Goal: Find specific page/section: Find specific page/section

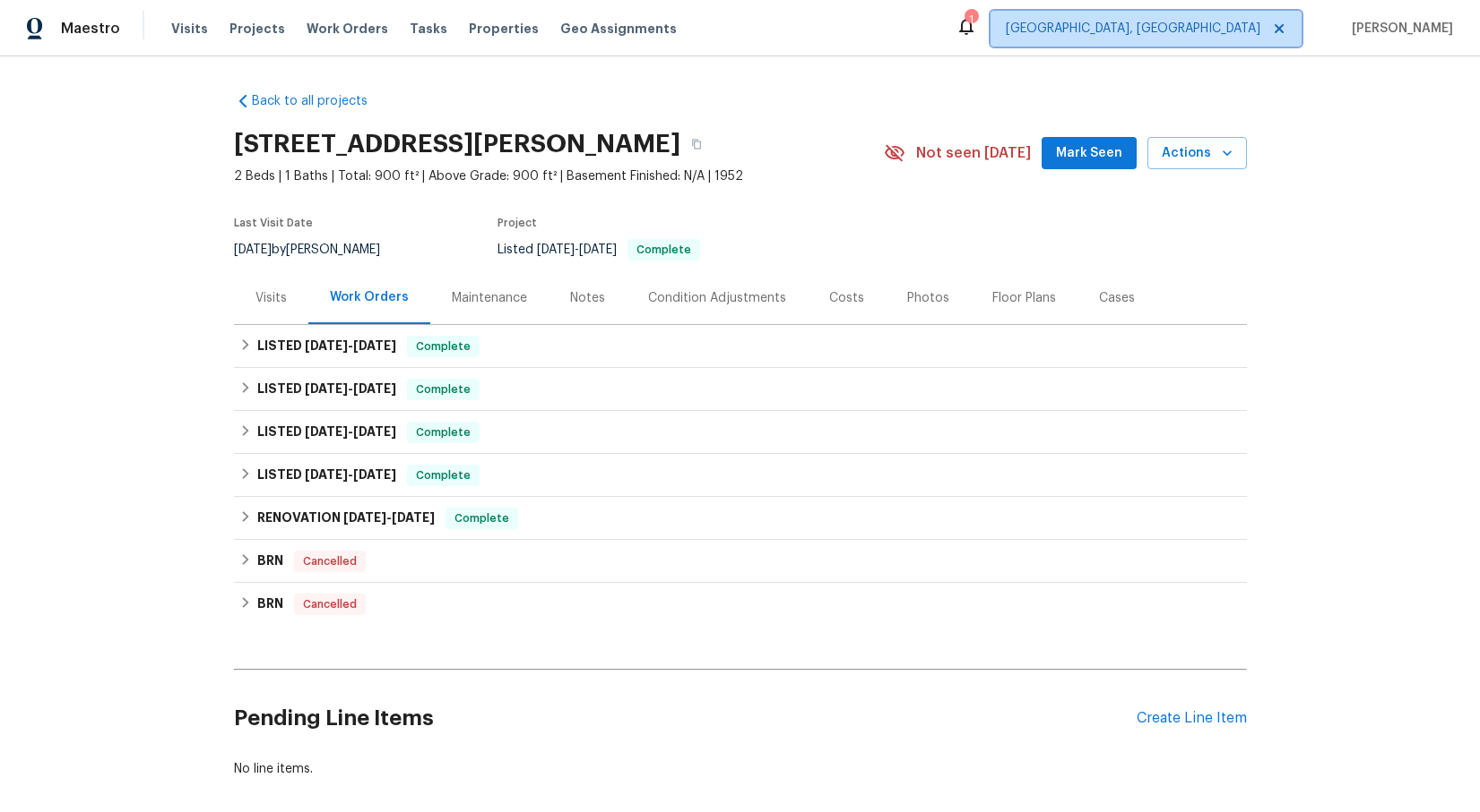
click at [1253, 25] on span "[GEOGRAPHIC_DATA], [GEOGRAPHIC_DATA]" at bounding box center [1133, 28] width 254 height 18
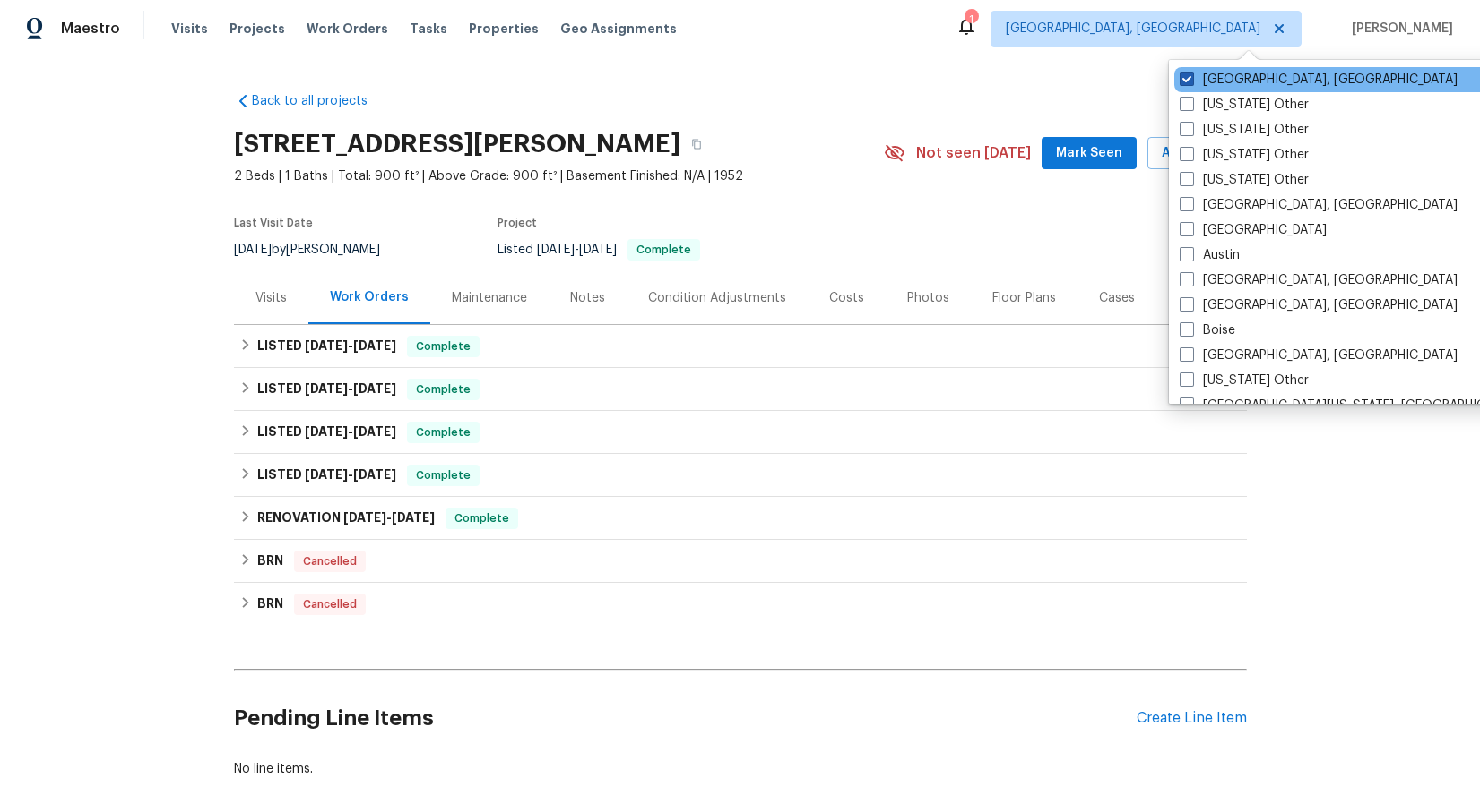
click at [1188, 76] on span at bounding box center [1186, 78] width 14 height 14
click at [1188, 76] on input "[GEOGRAPHIC_DATA], [GEOGRAPHIC_DATA]" at bounding box center [1185, 76] width 12 height 12
checkbox input "false"
checkbox input "true"
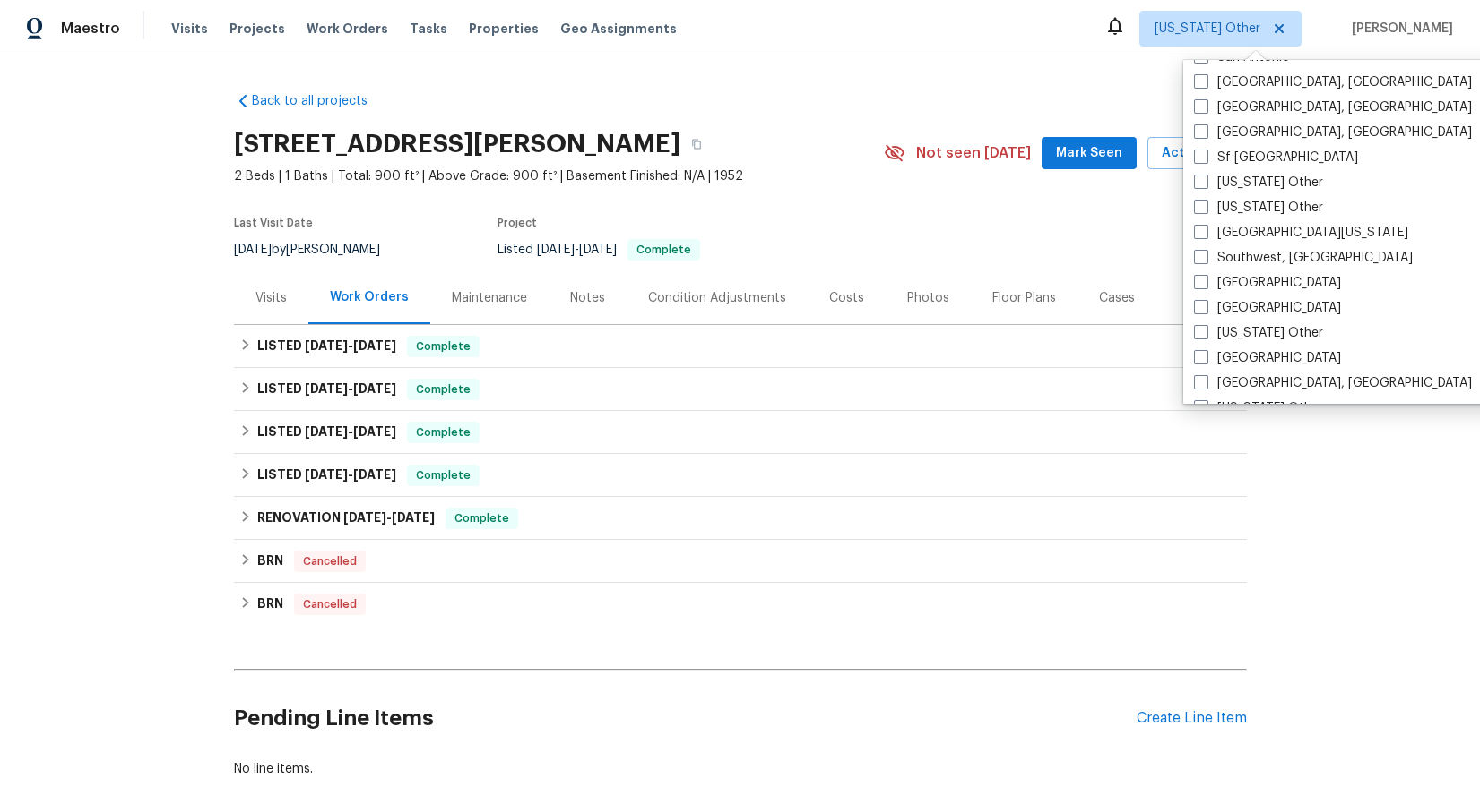
scroll to position [2408, 0]
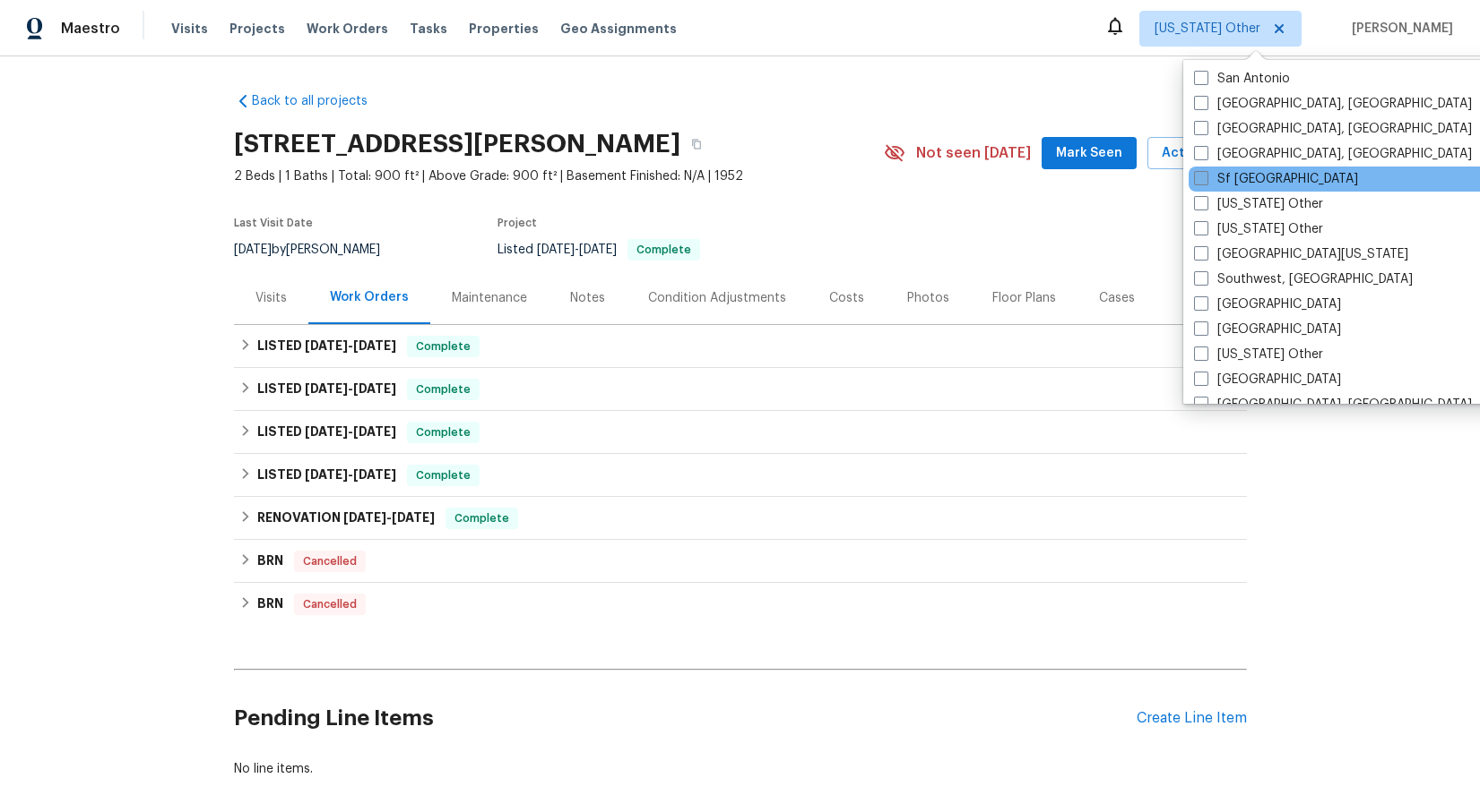
click at [1197, 180] on span at bounding box center [1201, 177] width 14 height 14
click at [1197, 180] on input "Sf [GEOGRAPHIC_DATA]" at bounding box center [1200, 175] width 12 height 12
checkbox input "true"
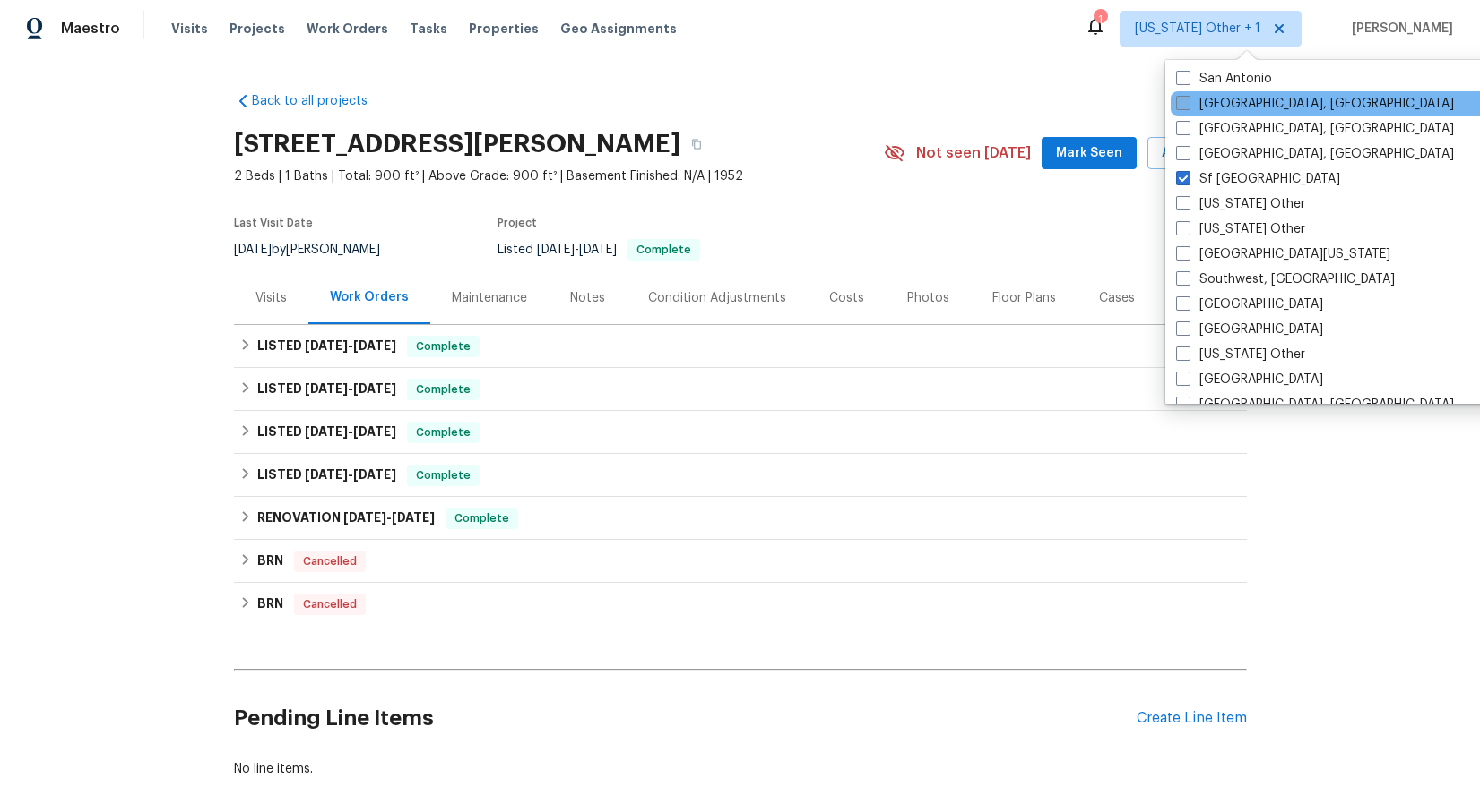
click at [1184, 103] on span at bounding box center [1182, 102] width 14 height 14
click at [1184, 103] on input "[GEOGRAPHIC_DATA], [GEOGRAPHIC_DATA]" at bounding box center [1181, 100] width 12 height 12
checkbox input "true"
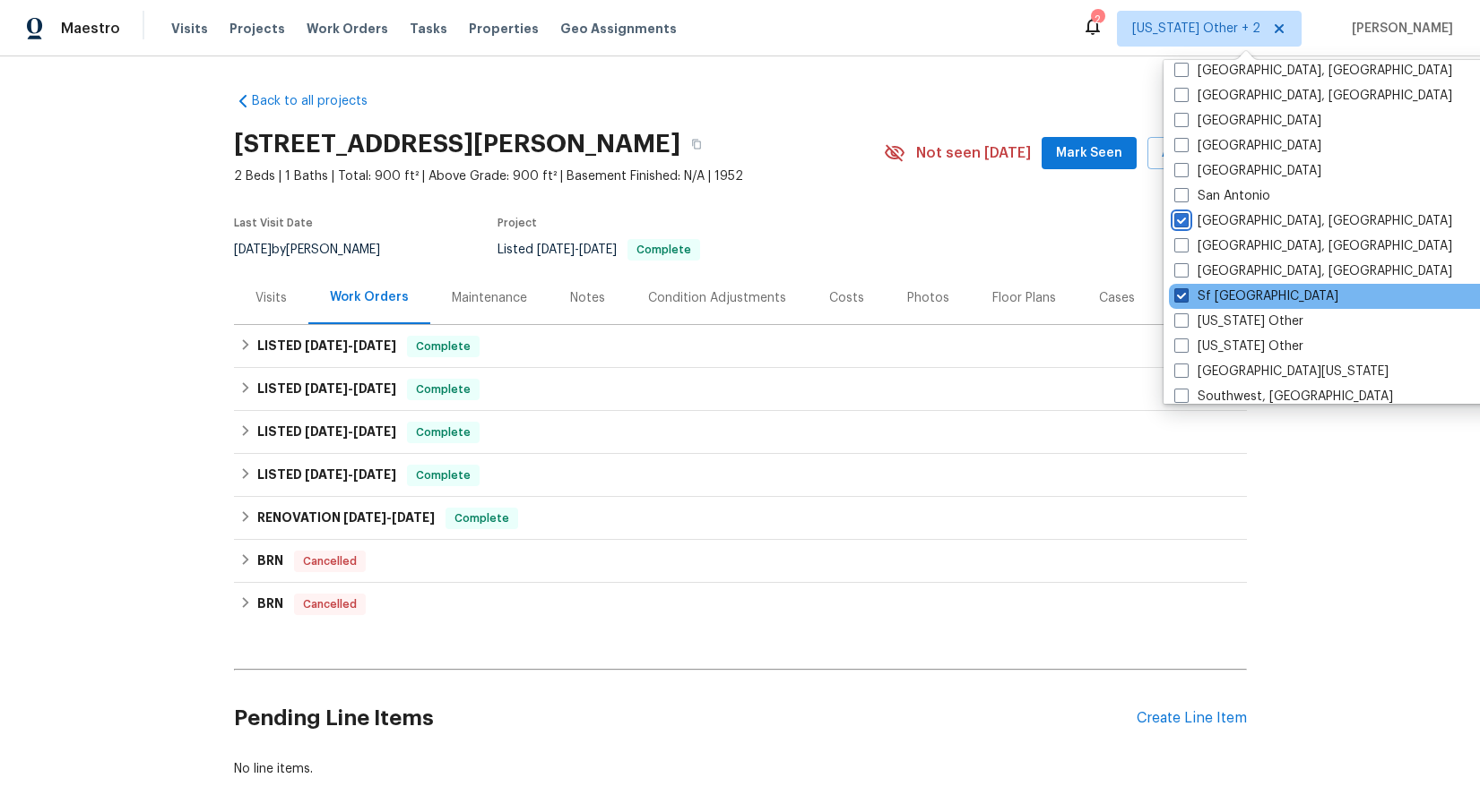
scroll to position [2277, 0]
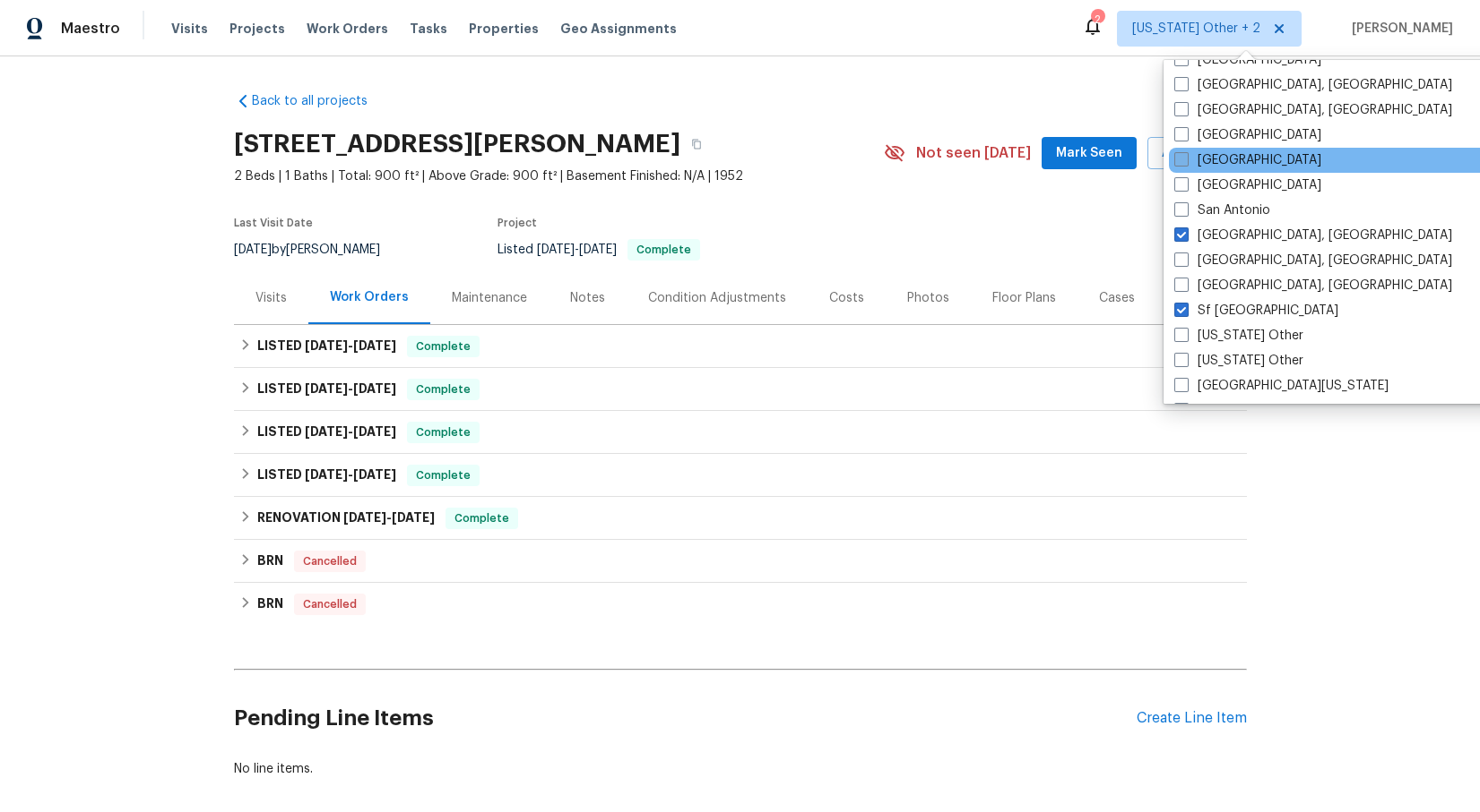
click at [1183, 161] on span at bounding box center [1180, 159] width 14 height 14
click at [1183, 161] on input "[GEOGRAPHIC_DATA]" at bounding box center [1179, 157] width 12 height 12
checkbox input "true"
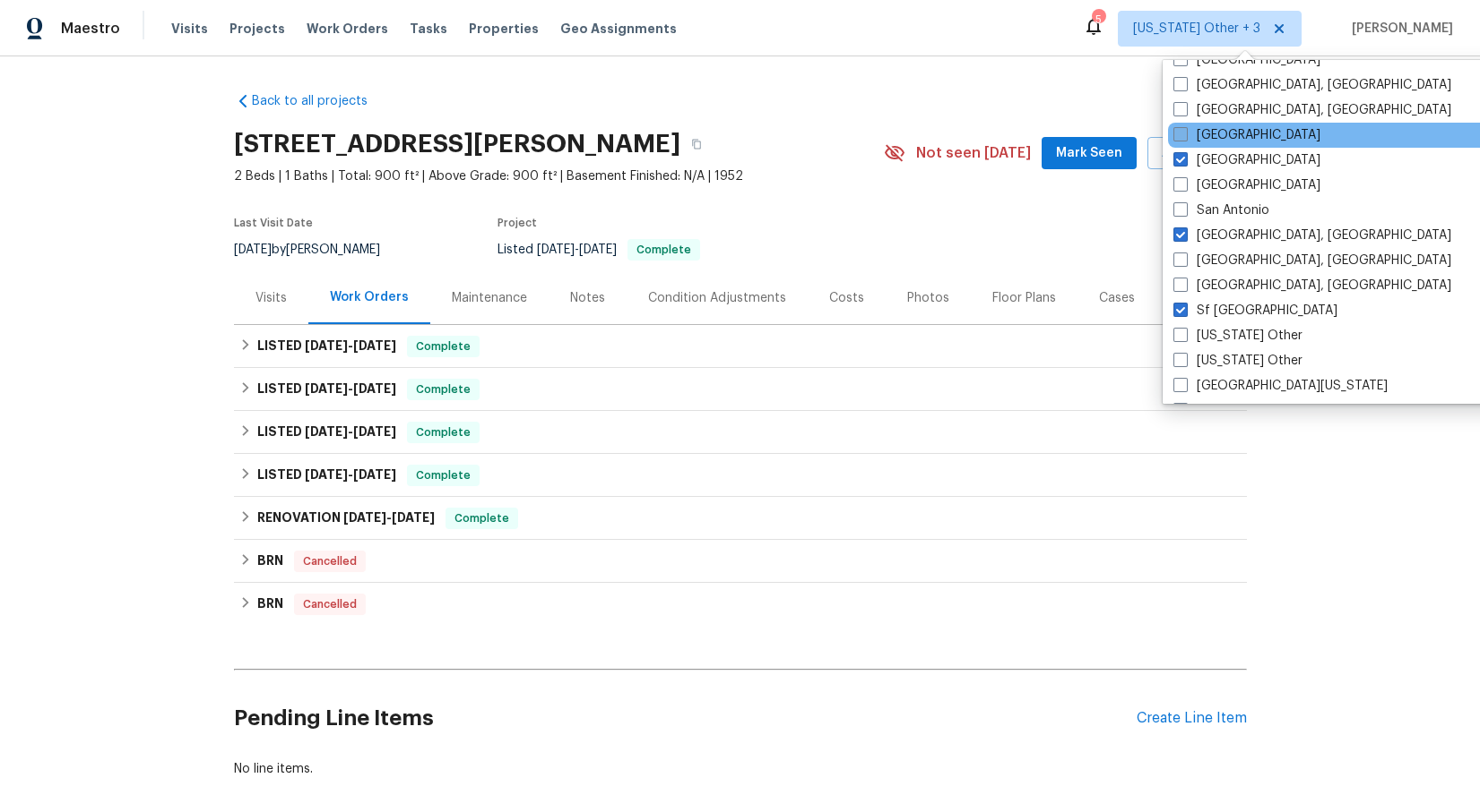
click at [1182, 135] on span at bounding box center [1179, 134] width 14 height 14
click at [1182, 135] on input "[GEOGRAPHIC_DATA]" at bounding box center [1178, 132] width 12 height 12
checkbox input "true"
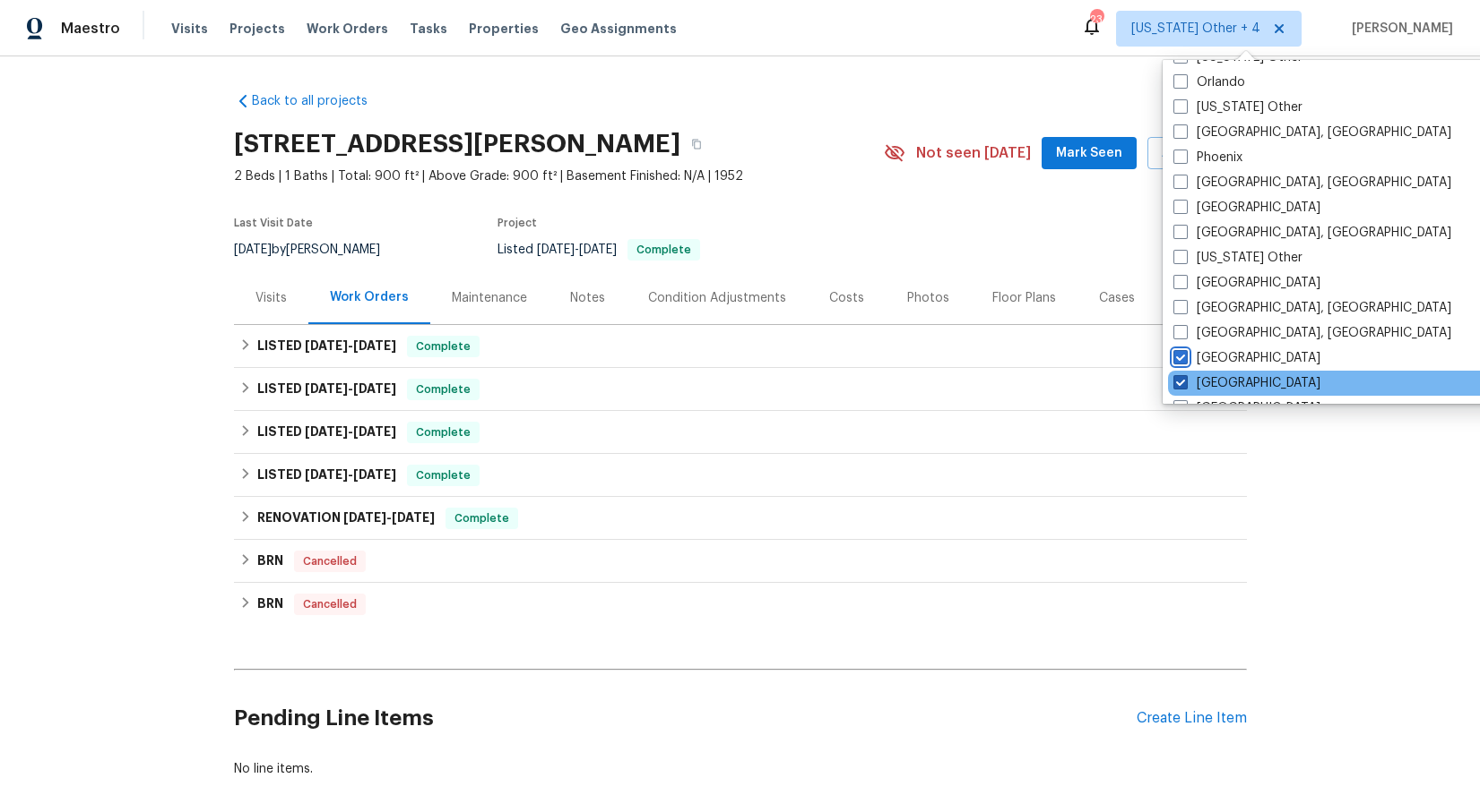
scroll to position [2052, 0]
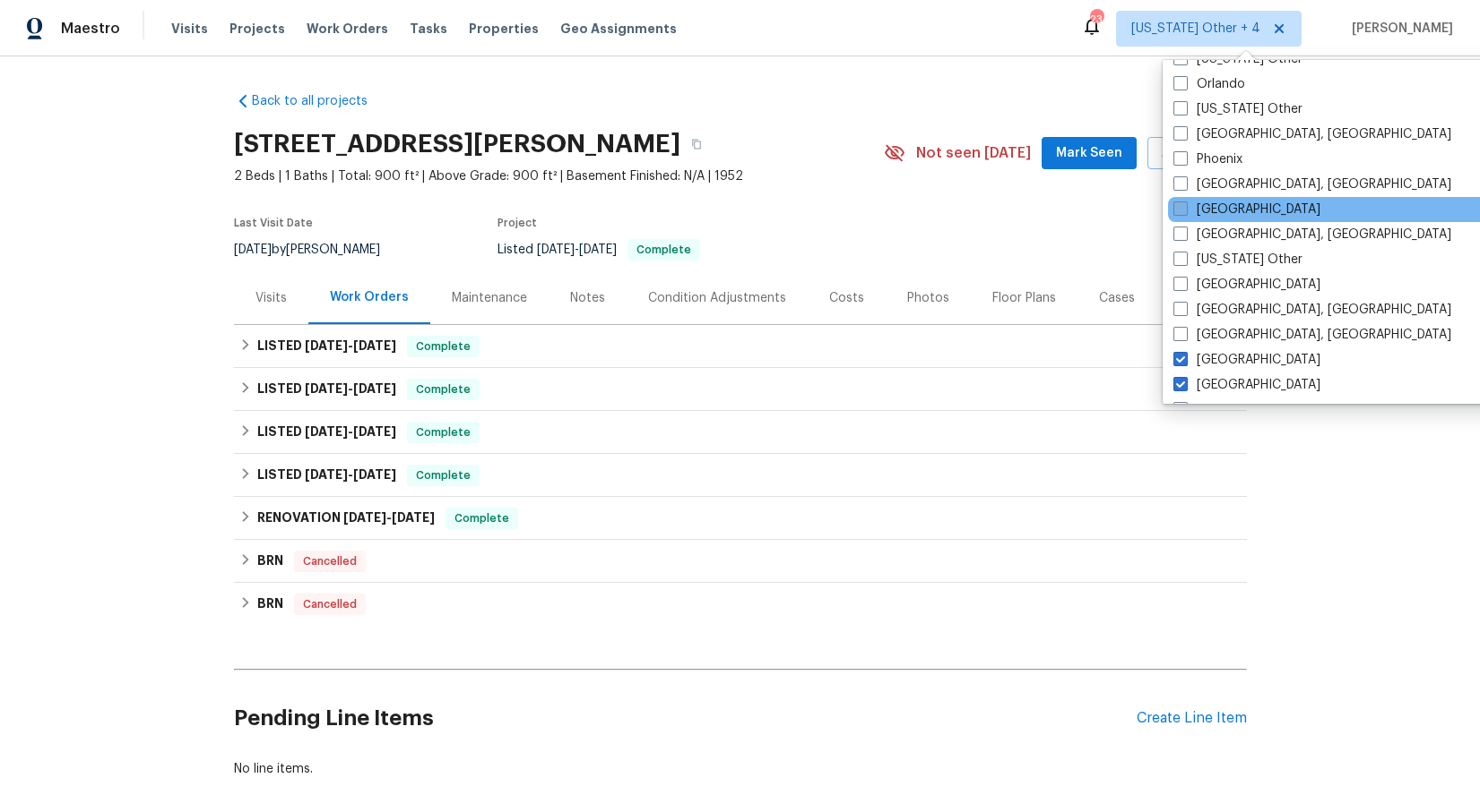
click at [1182, 208] on span at bounding box center [1179, 208] width 14 height 14
click at [1182, 208] on input "[GEOGRAPHIC_DATA]" at bounding box center [1178, 206] width 12 height 12
checkbox input "true"
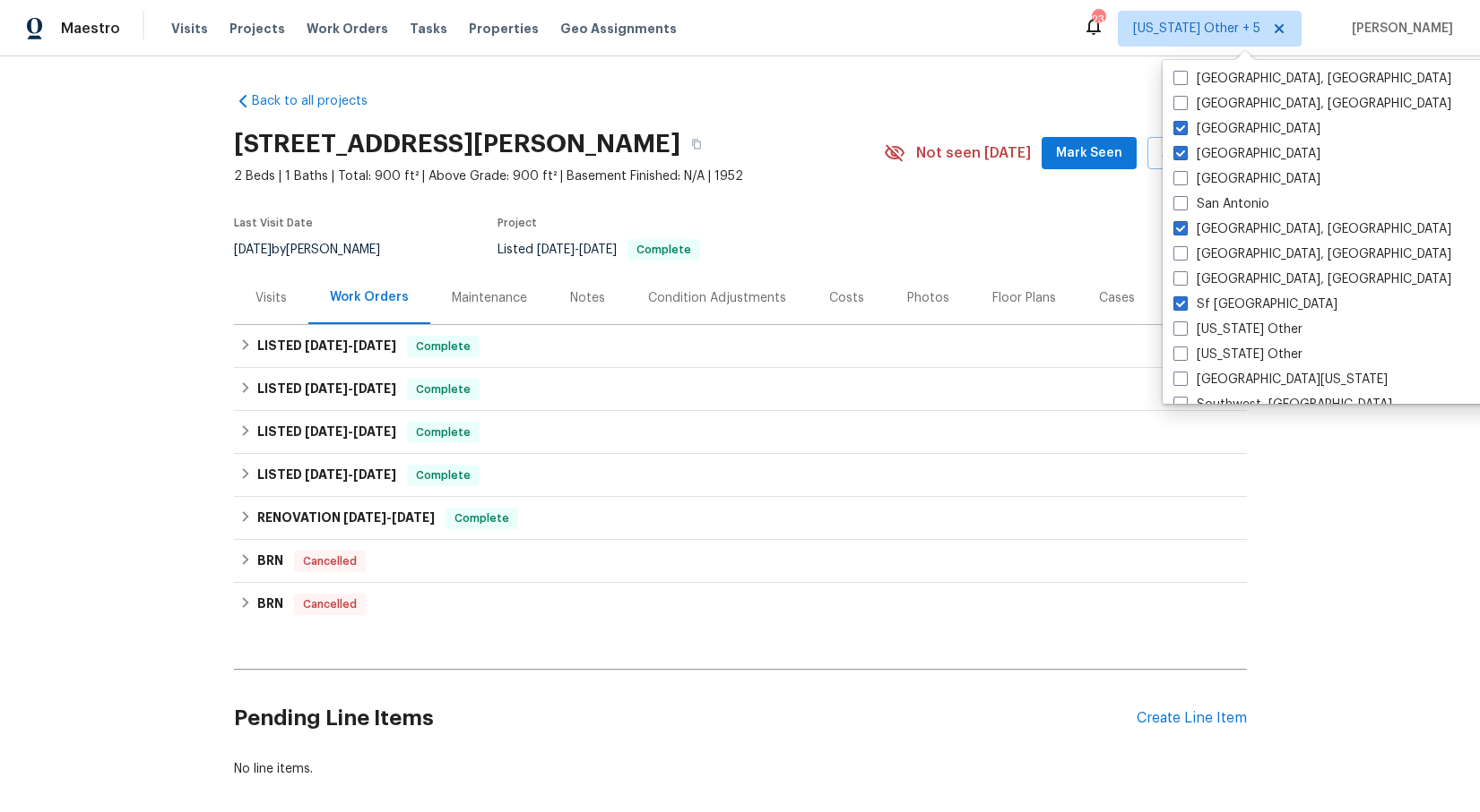
scroll to position [2296, 0]
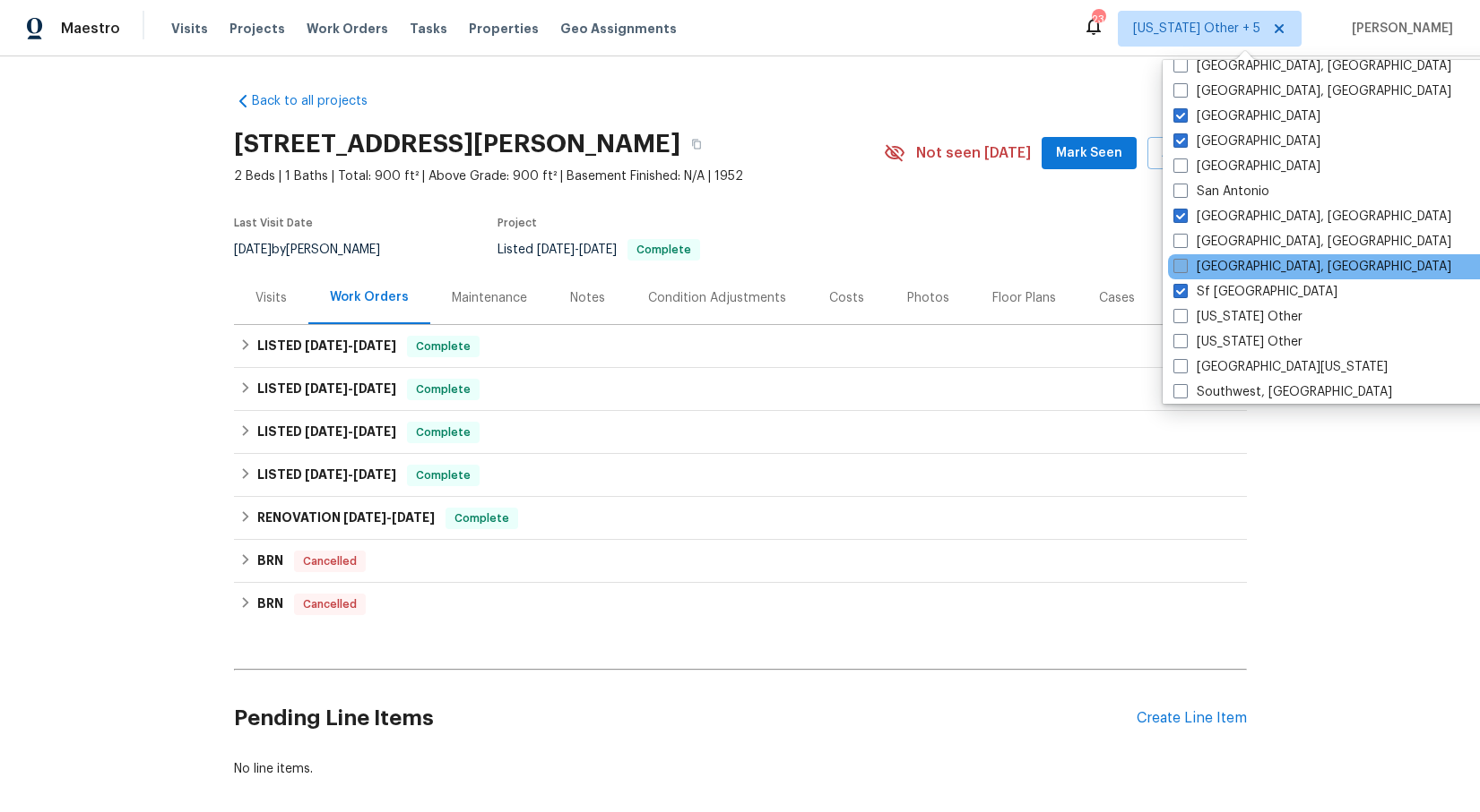
click at [1180, 265] on span at bounding box center [1179, 265] width 14 height 14
click at [1180, 265] on input "[GEOGRAPHIC_DATA], [GEOGRAPHIC_DATA]" at bounding box center [1178, 264] width 12 height 12
checkbox input "true"
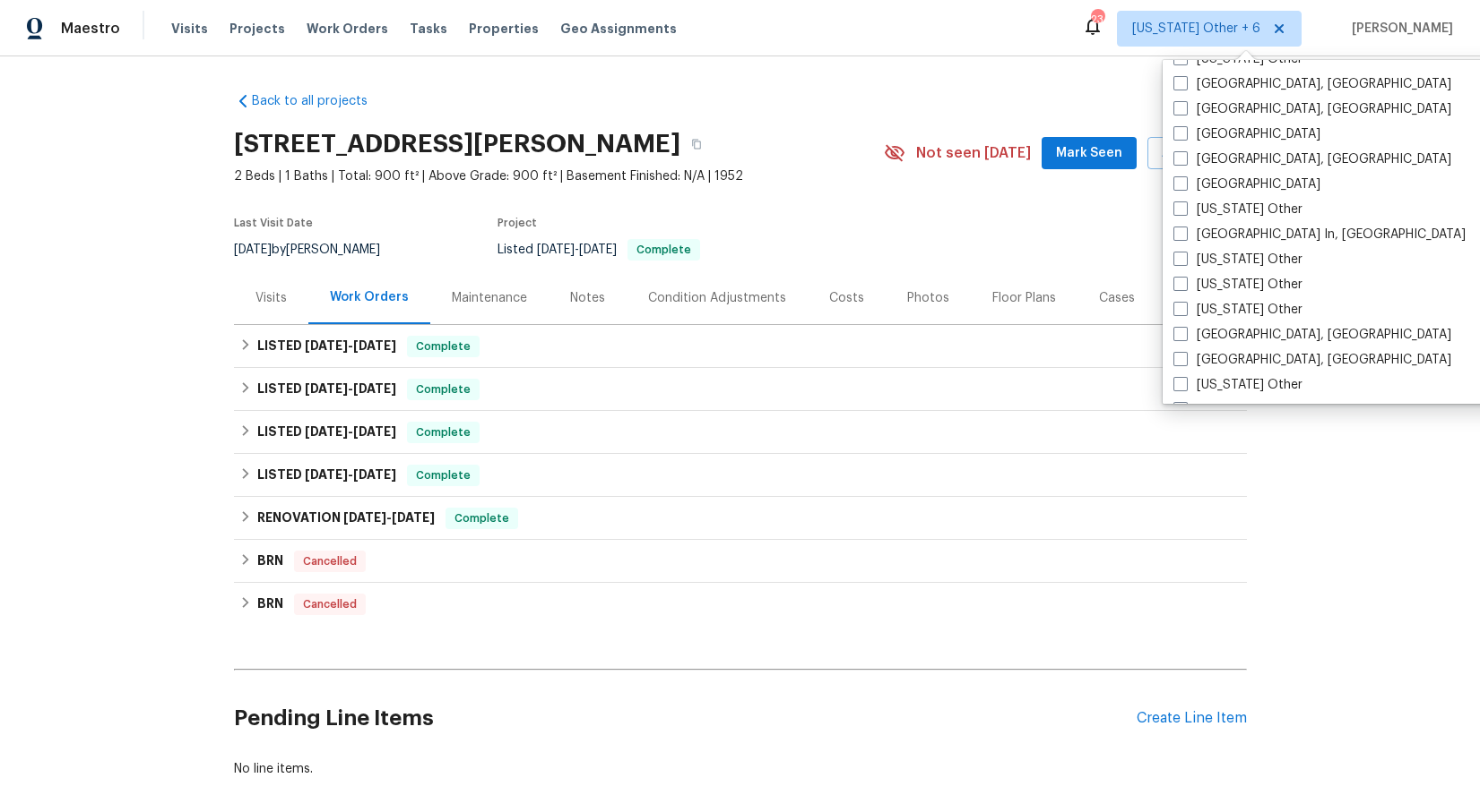
scroll to position [1172, 0]
click at [1180, 189] on span at bounding box center [1179, 185] width 14 height 14
click at [1180, 189] on input "[GEOGRAPHIC_DATA]" at bounding box center [1178, 183] width 12 height 12
checkbox input "true"
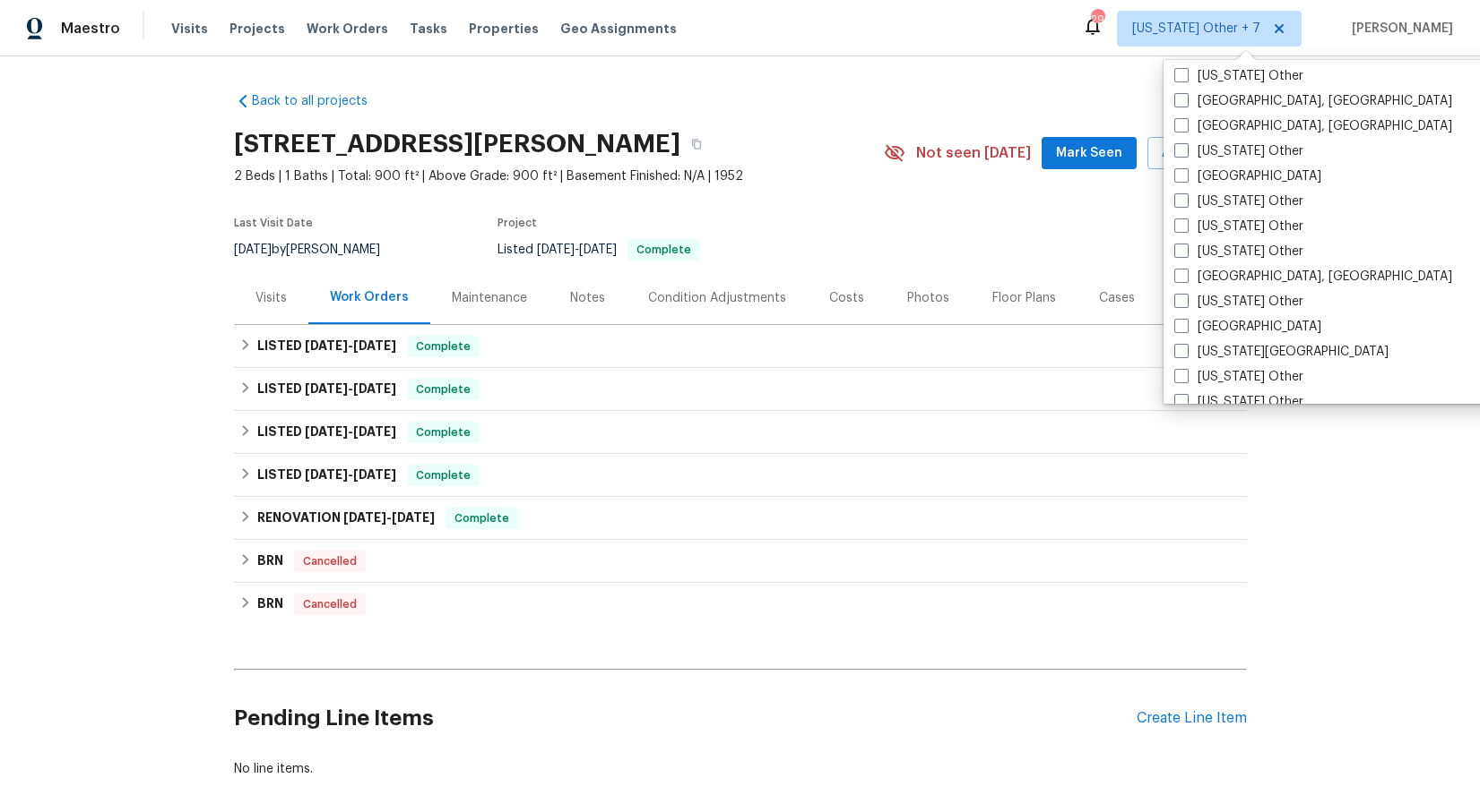
scroll to position [828, 0]
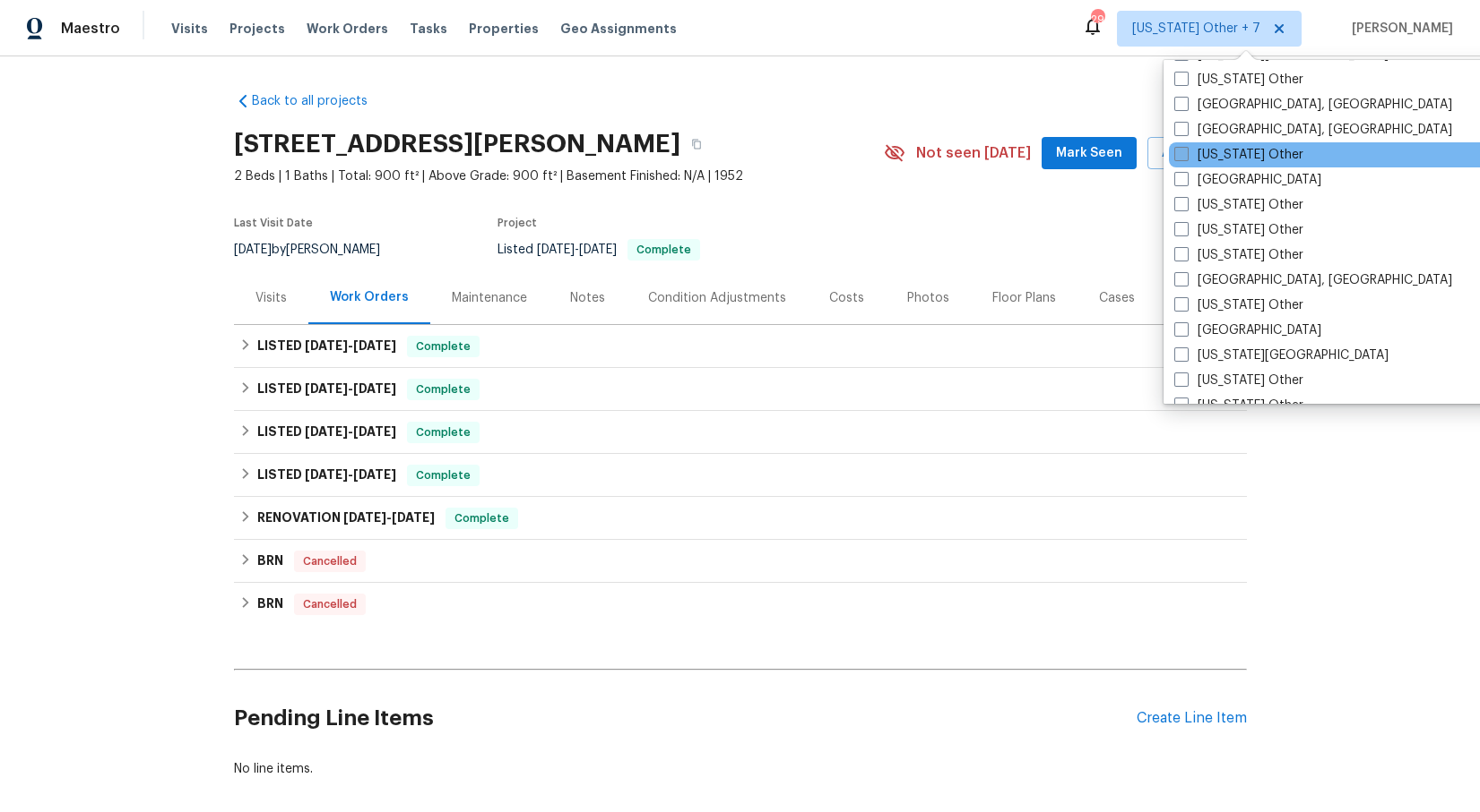
click at [1189, 157] on label "[US_STATE] Other" at bounding box center [1238, 154] width 129 height 18
click at [1186, 157] on input "[US_STATE] Other" at bounding box center [1179, 151] width 12 height 12
checkbox input "true"
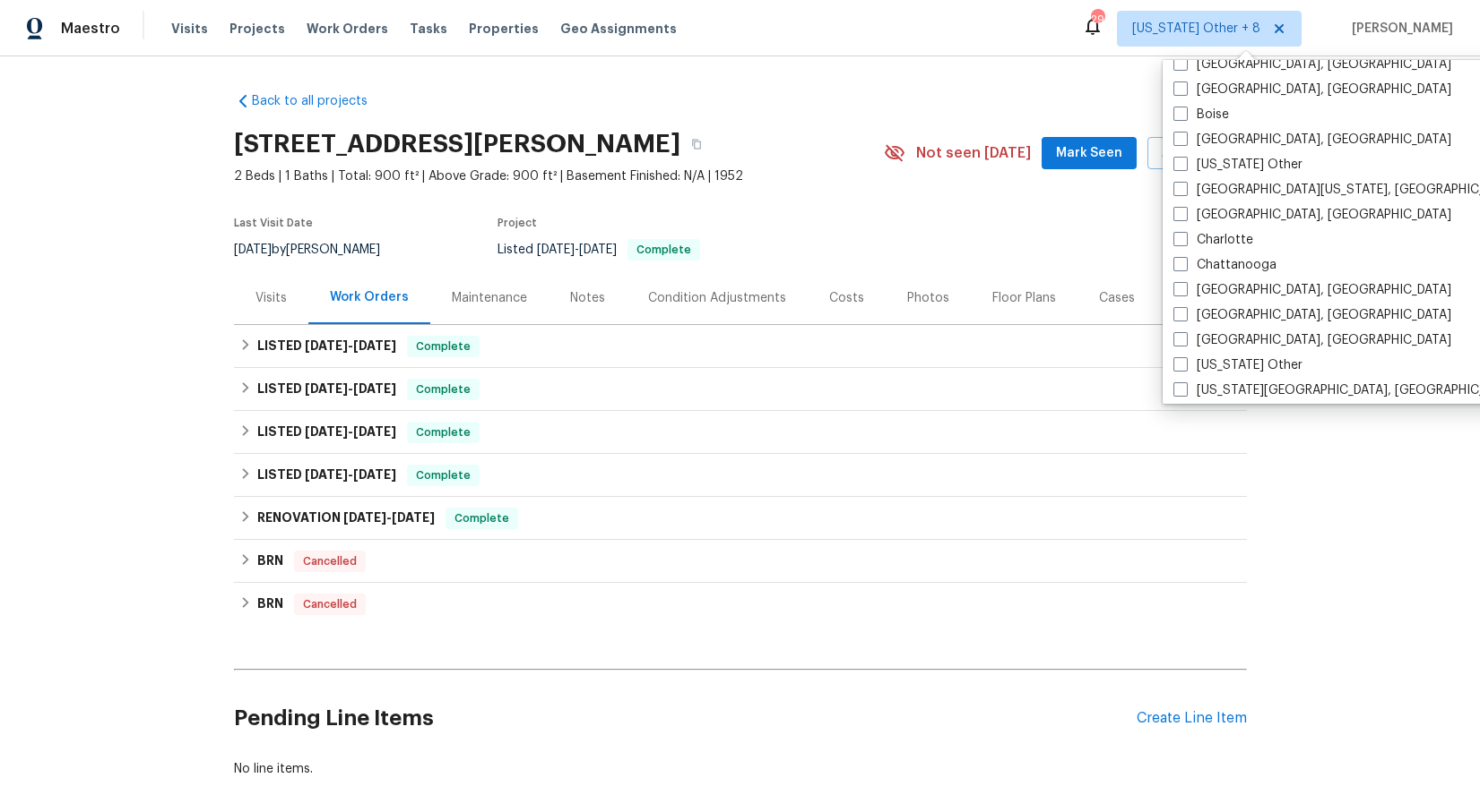
scroll to position [222, 0]
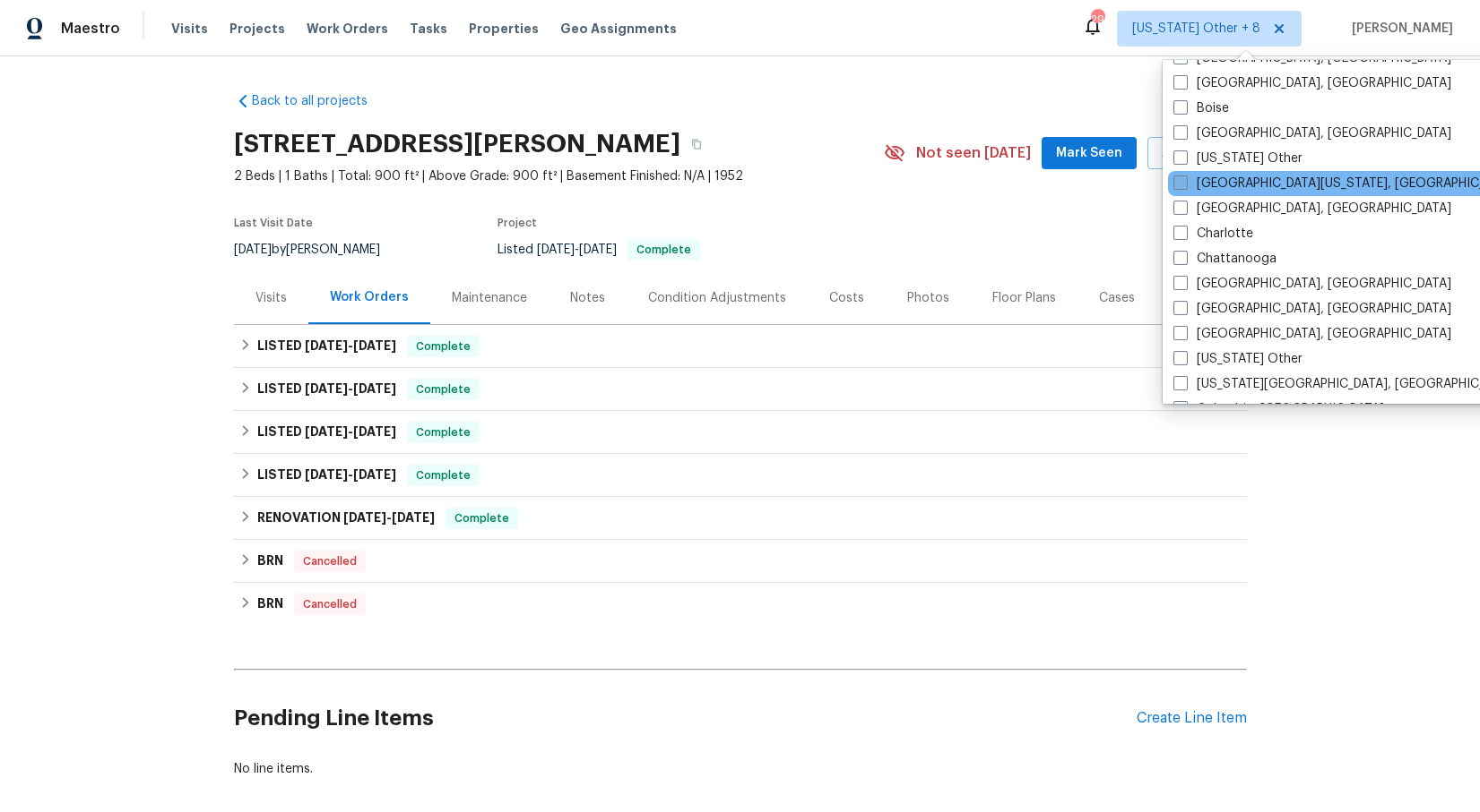
click at [1179, 182] on span at bounding box center [1179, 182] width 14 height 14
click at [1179, 182] on input "[GEOGRAPHIC_DATA][US_STATE], [GEOGRAPHIC_DATA]" at bounding box center [1178, 180] width 12 height 12
checkbox input "true"
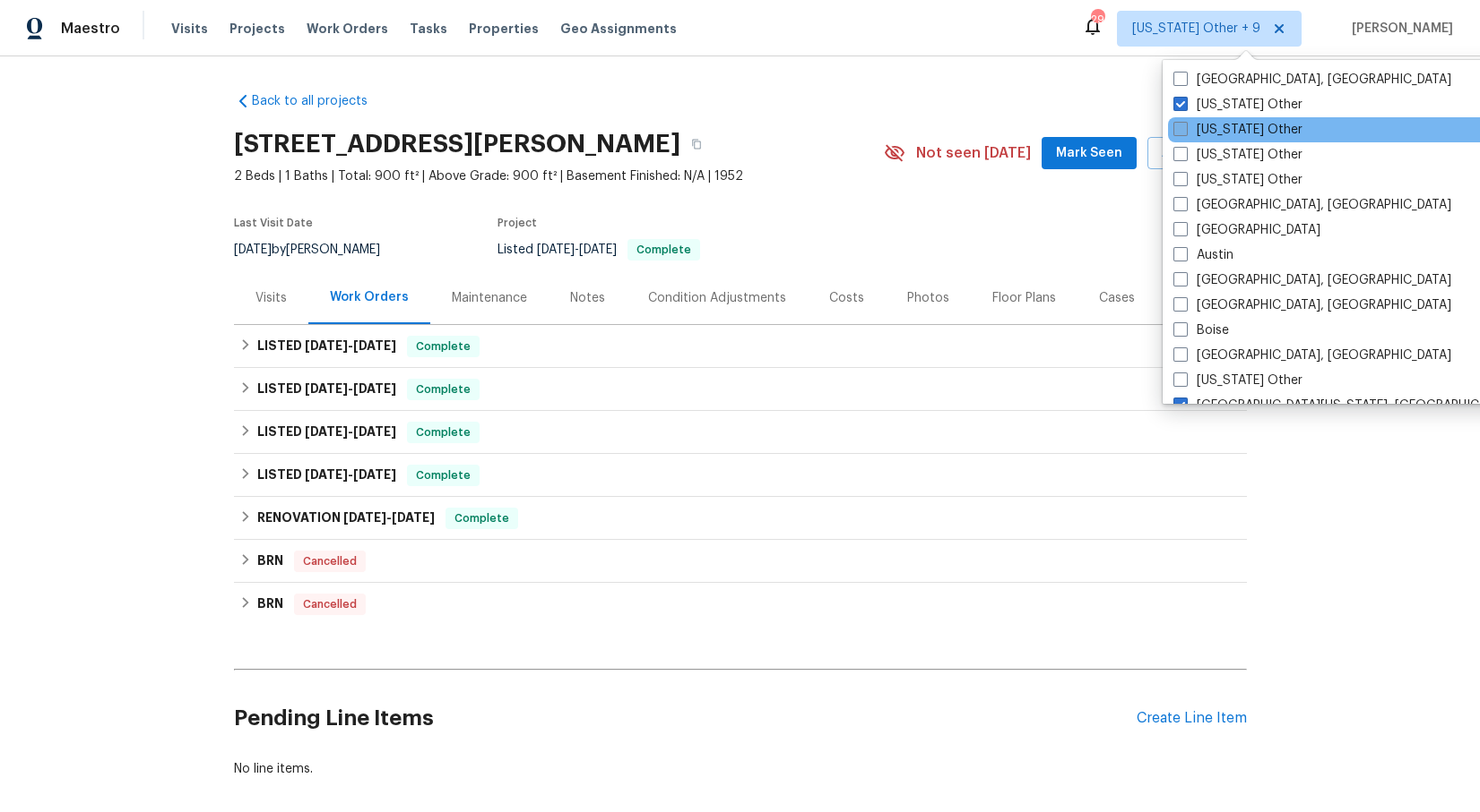
click at [1180, 127] on span at bounding box center [1179, 128] width 14 height 14
click at [1180, 127] on input "[US_STATE] Other" at bounding box center [1178, 126] width 12 height 12
checkbox input "true"
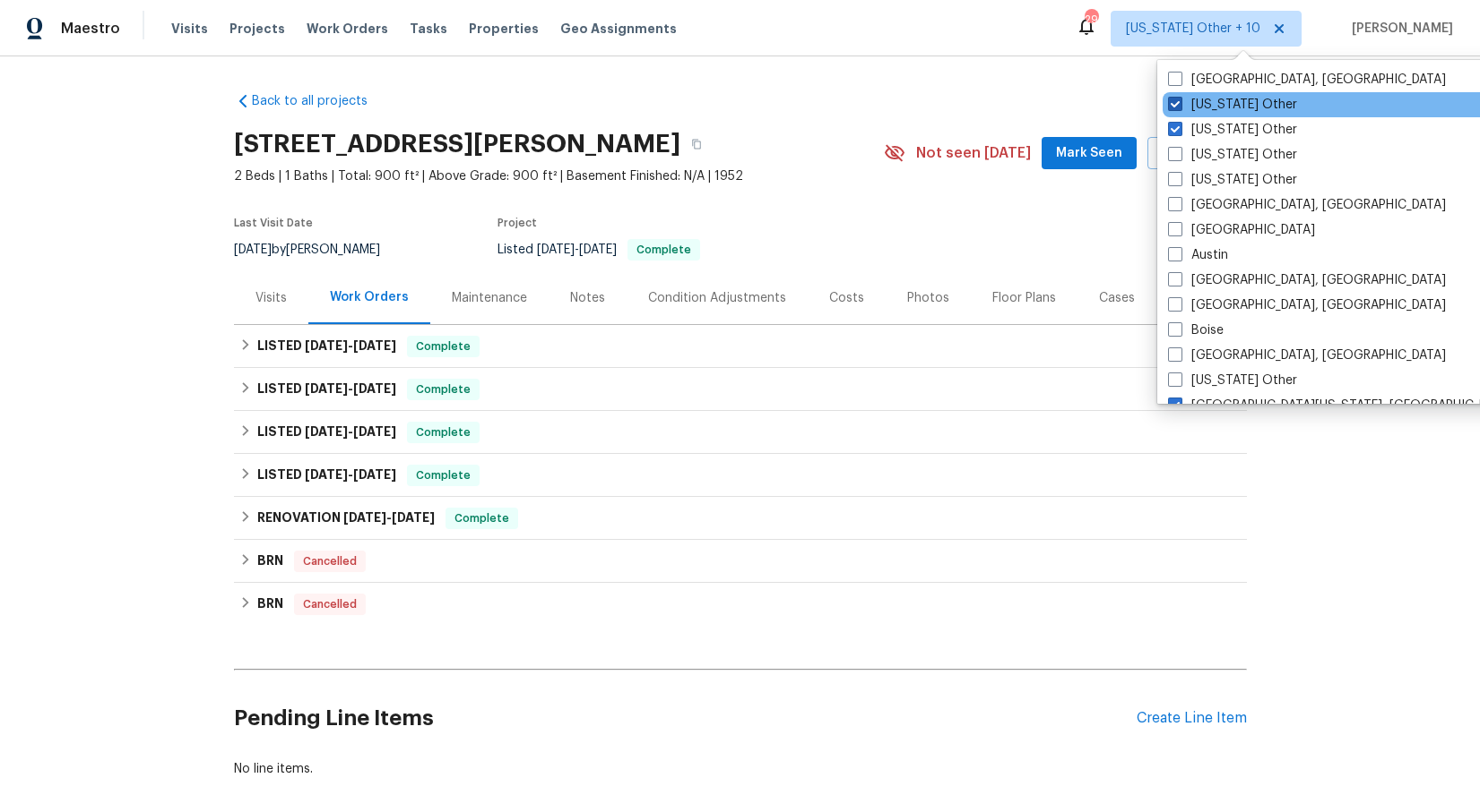
click at [1174, 102] on span at bounding box center [1175, 103] width 14 height 14
click at [1174, 102] on input "[US_STATE] Other" at bounding box center [1174, 101] width 12 height 12
checkbox input "false"
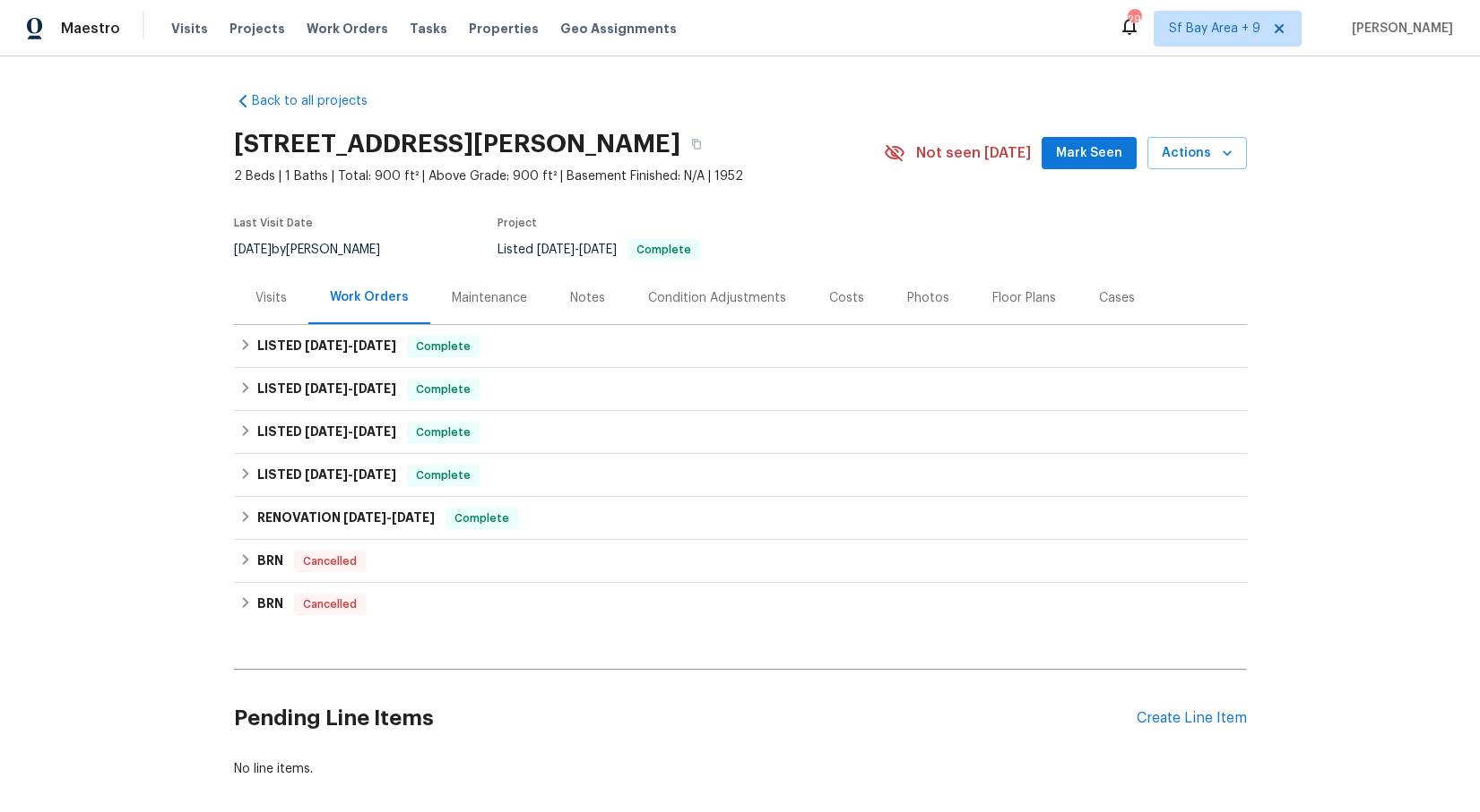
click at [1108, 93] on div "Back to all projects [STREET_ADDRESS][PERSON_NAME] 2 Beds | 1 Baths | Total: 90…" at bounding box center [740, 435] width 1013 height 715
click at [781, 110] on div "Back to all projects [STREET_ADDRESS][PERSON_NAME] 2 Beds | 1 Baths | Total: 90…" at bounding box center [740, 435] width 1013 height 715
click at [475, 31] on span "Properties" at bounding box center [503, 28] width 70 height 18
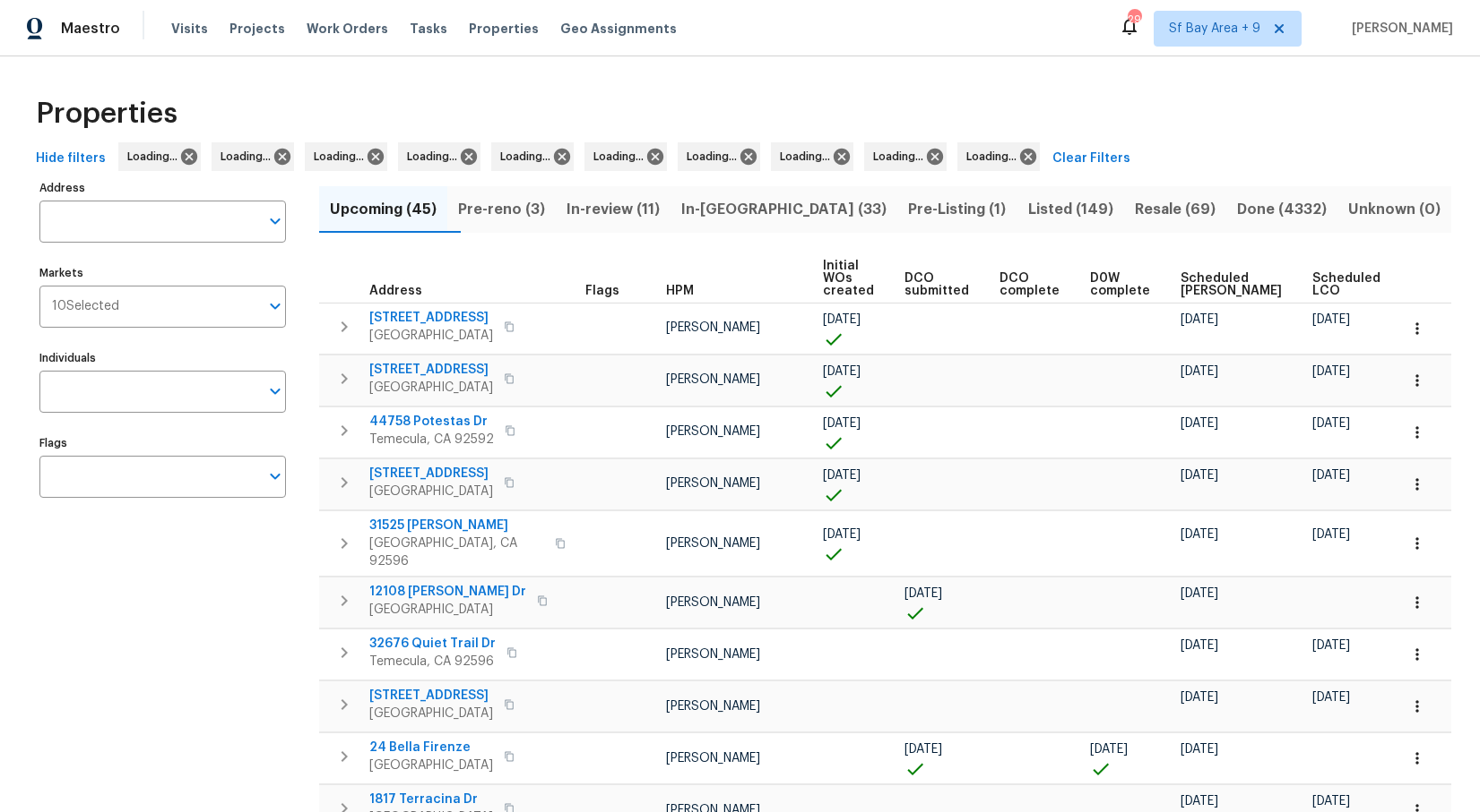
click at [886, 100] on div "Properties" at bounding box center [740, 114] width 1422 height 58
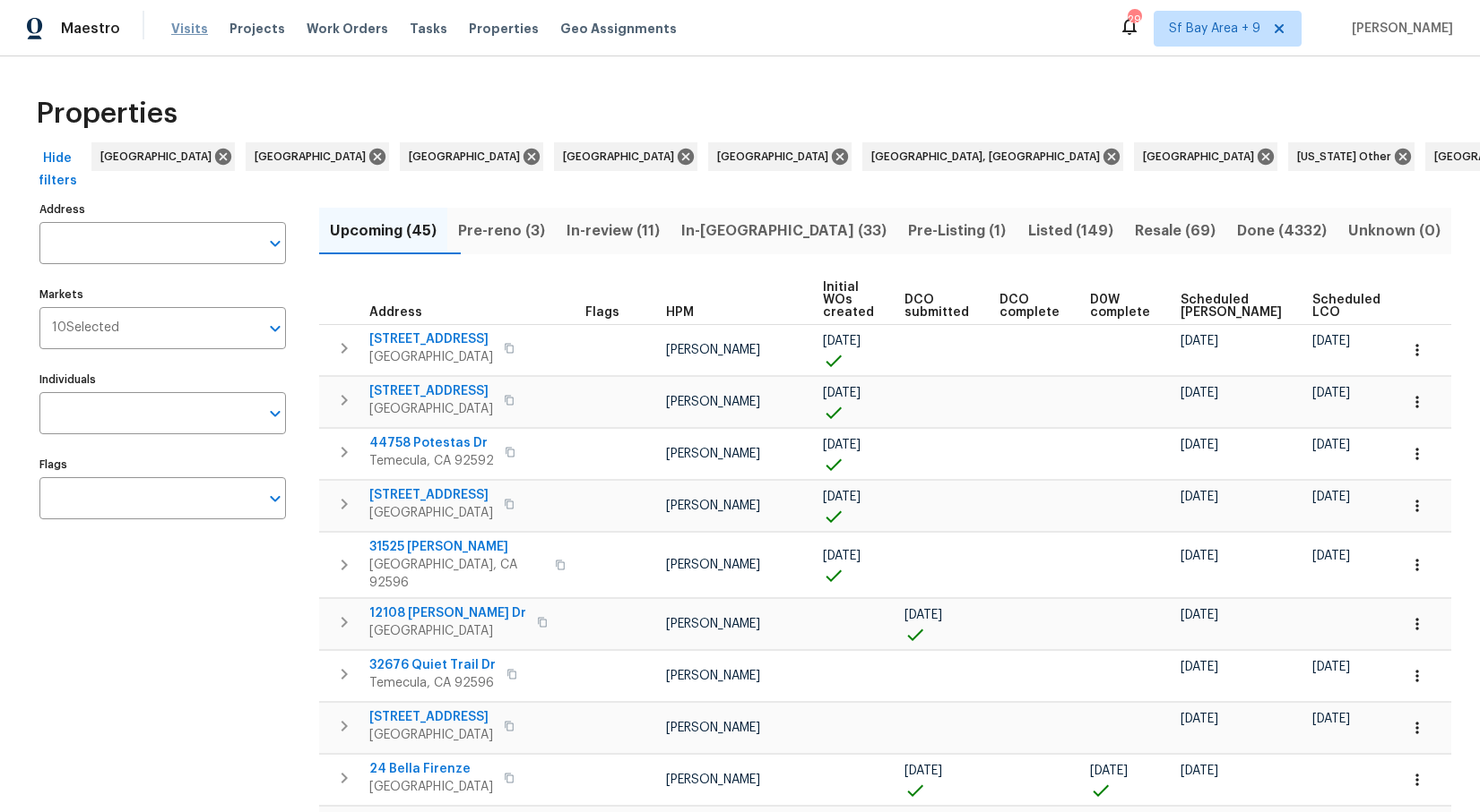
click at [193, 27] on span "Visits" at bounding box center [189, 28] width 37 height 18
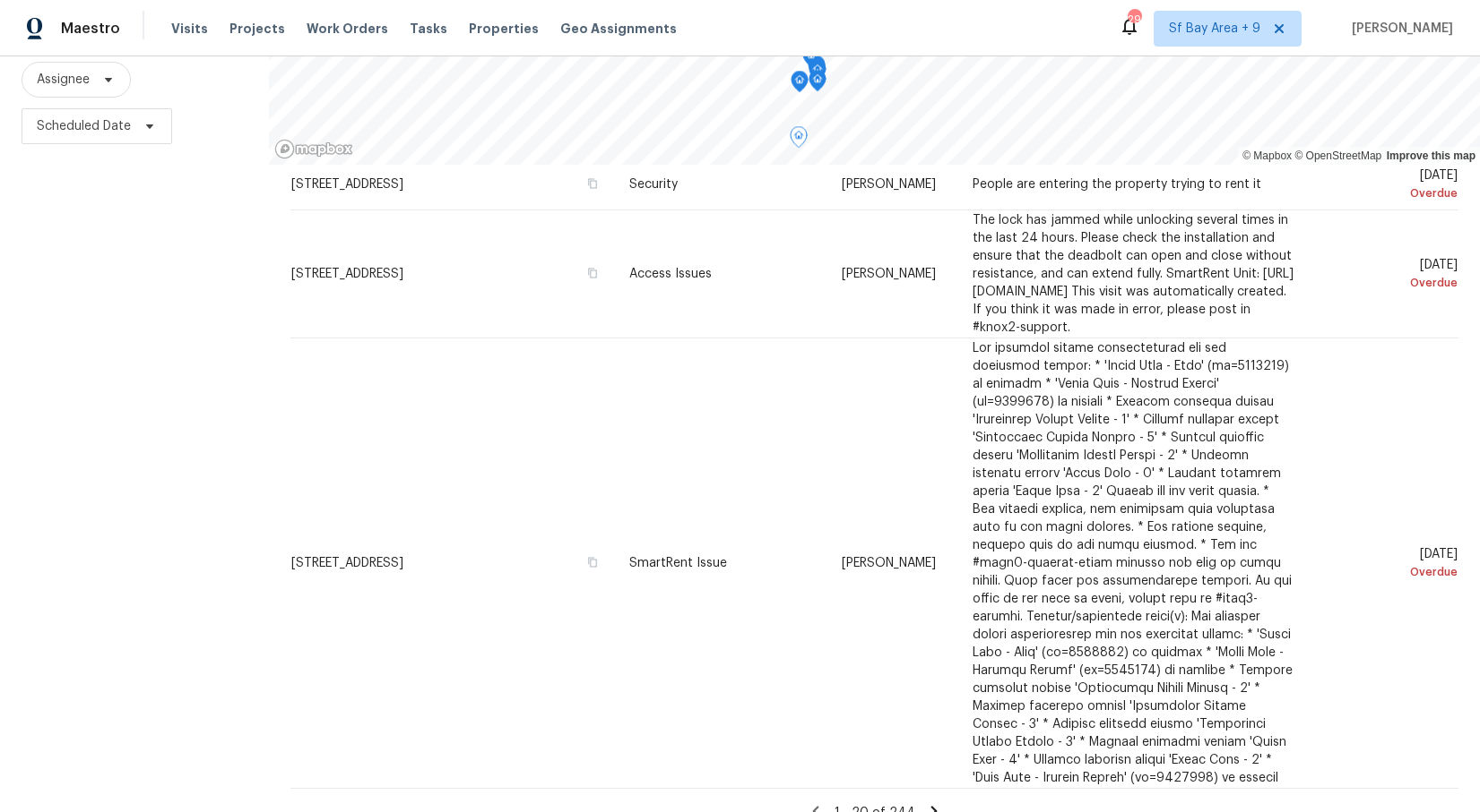
scroll to position [216, 0]
click at [934, 802] on icon at bounding box center [933, 809] width 16 height 16
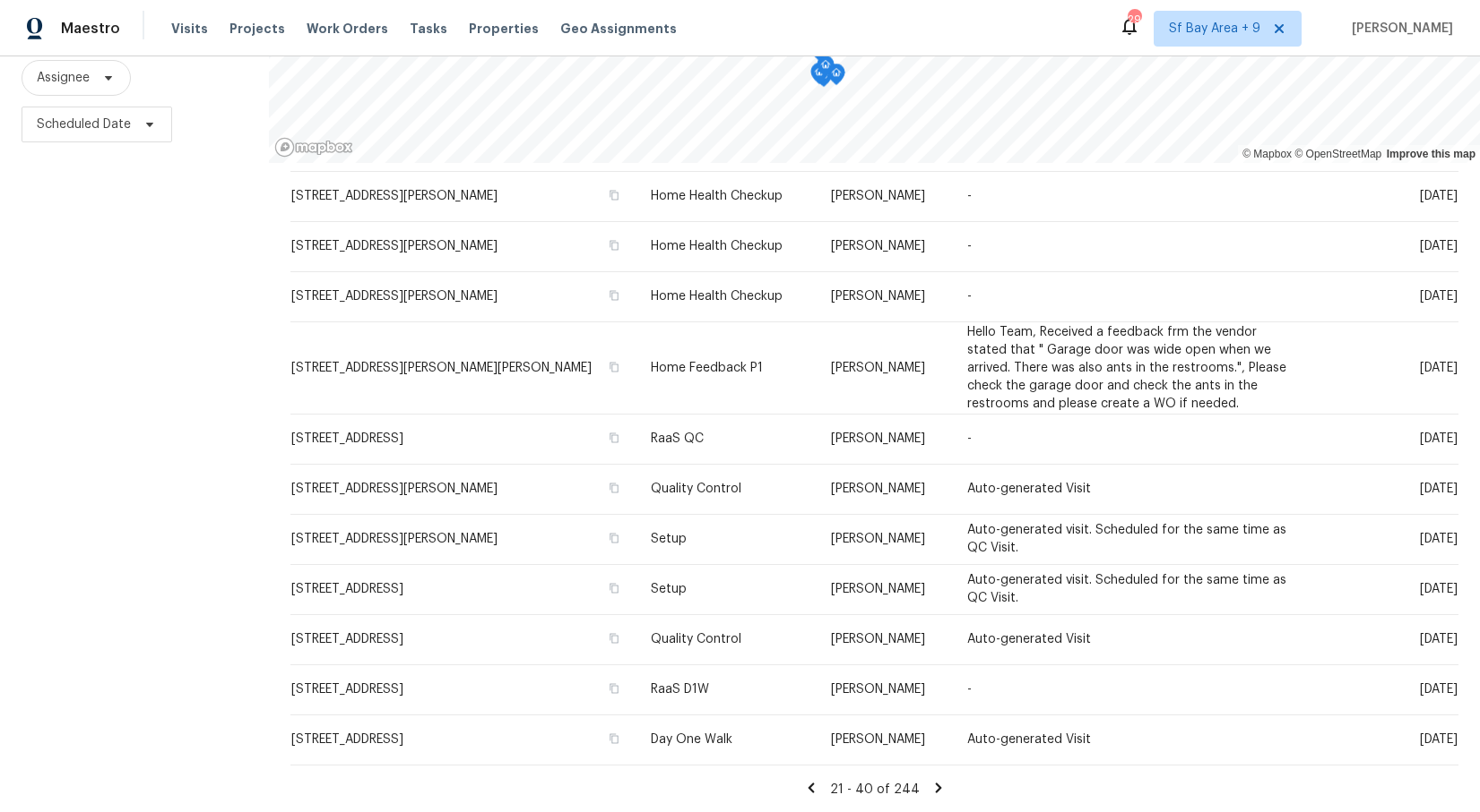
click at [935, 791] on icon at bounding box center [938, 788] width 6 height 10
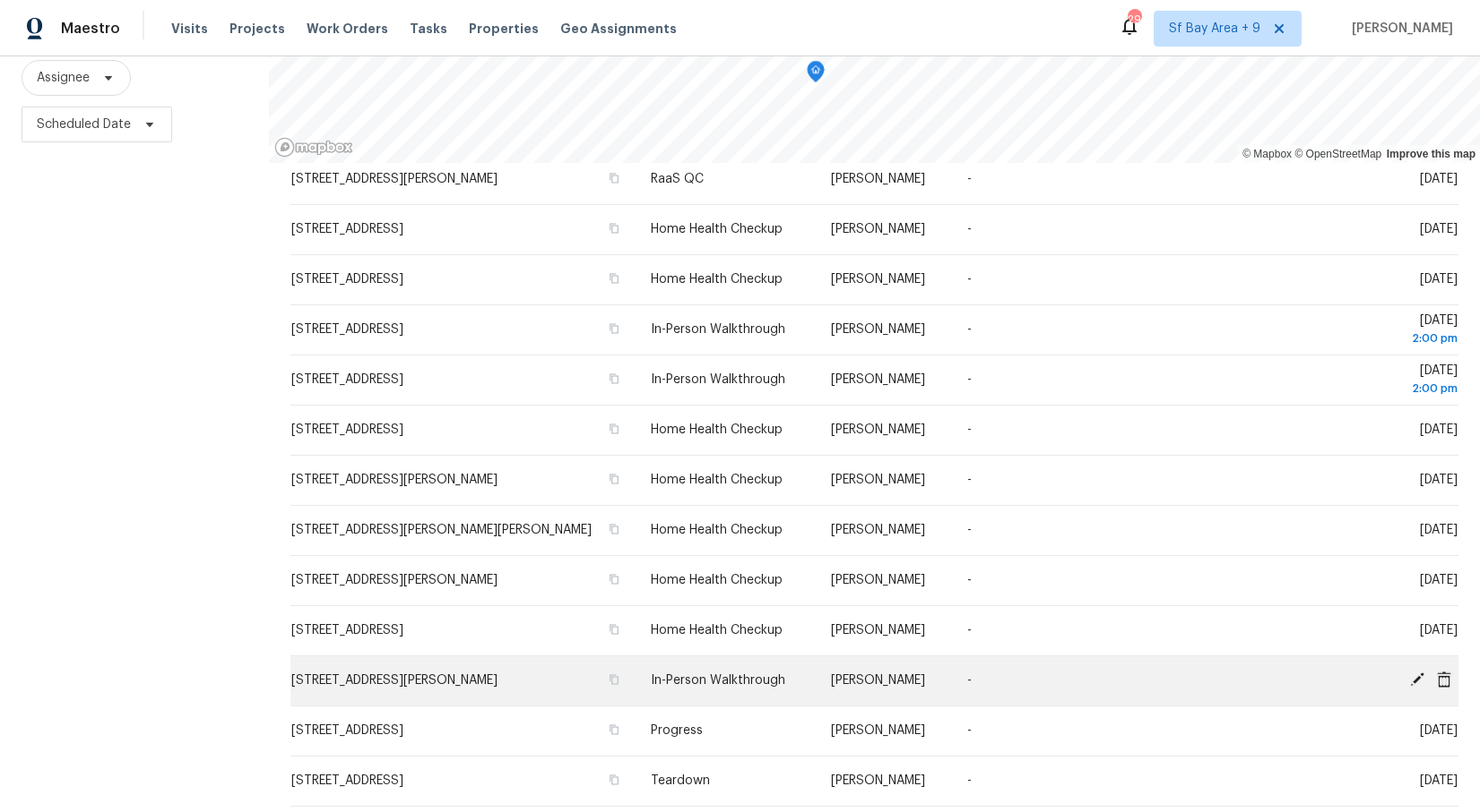
scroll to position [494, 0]
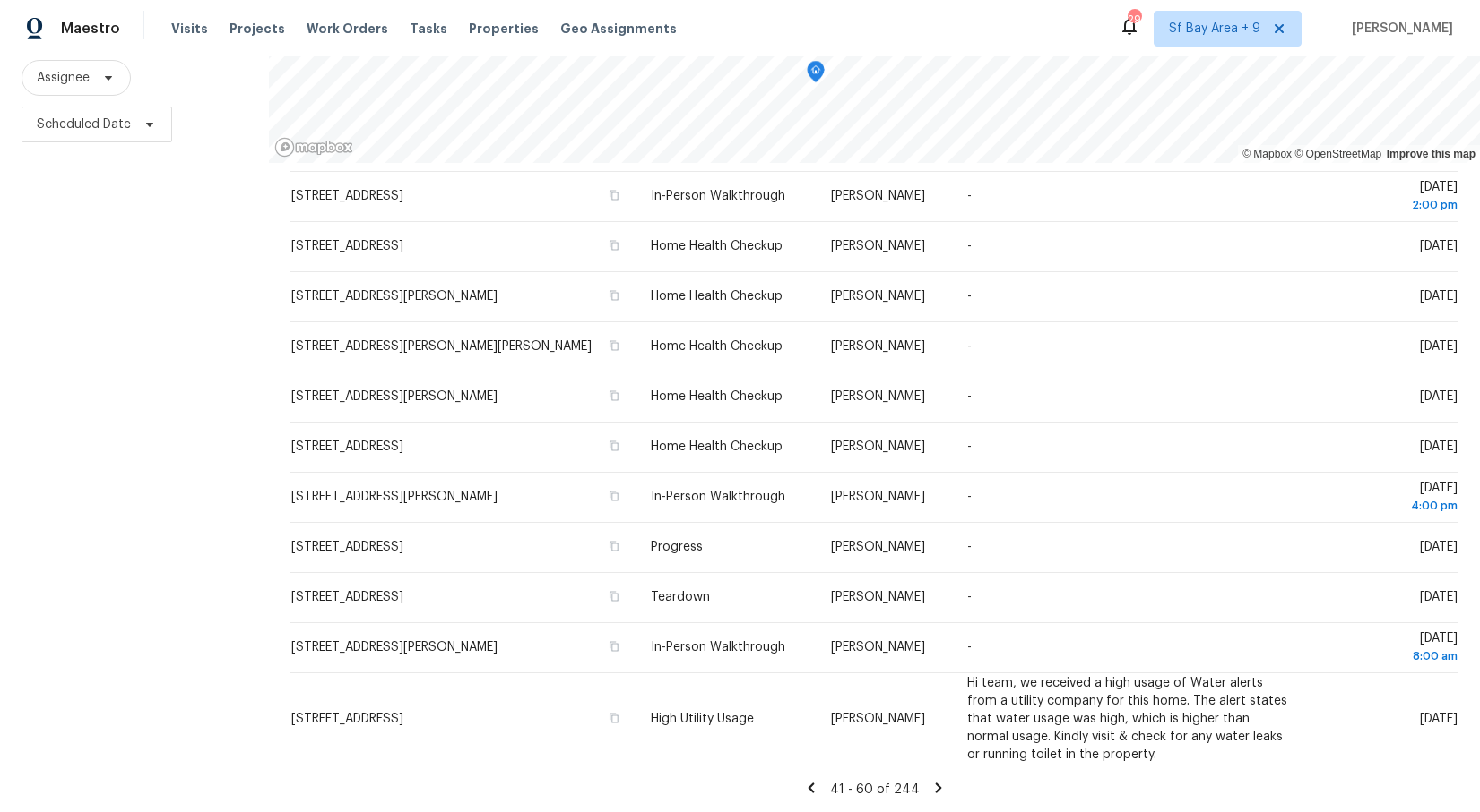
click at [935, 784] on icon at bounding box center [938, 788] width 6 height 10
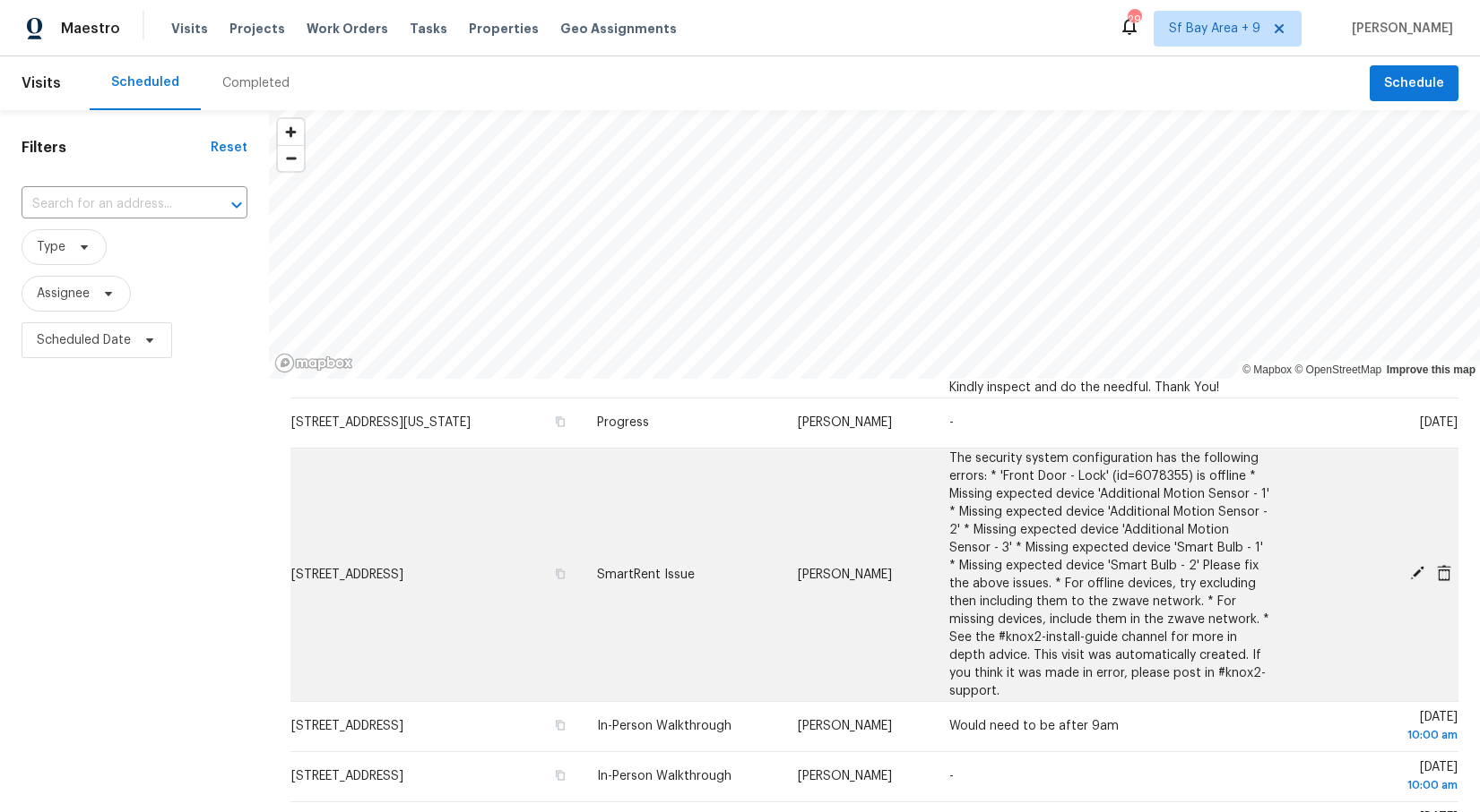
scroll to position [703, 0]
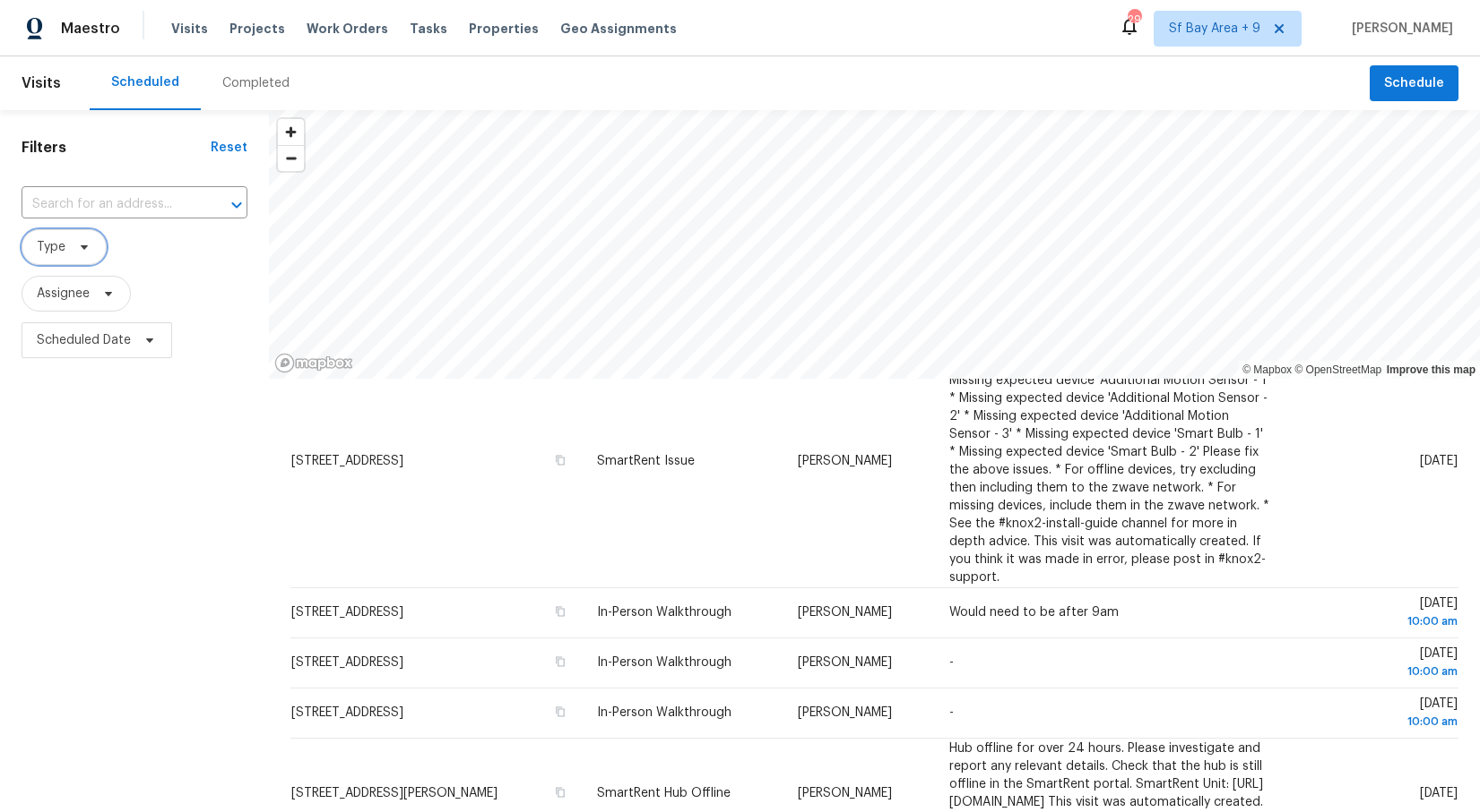
click at [88, 245] on icon at bounding box center [84, 247] width 14 height 14
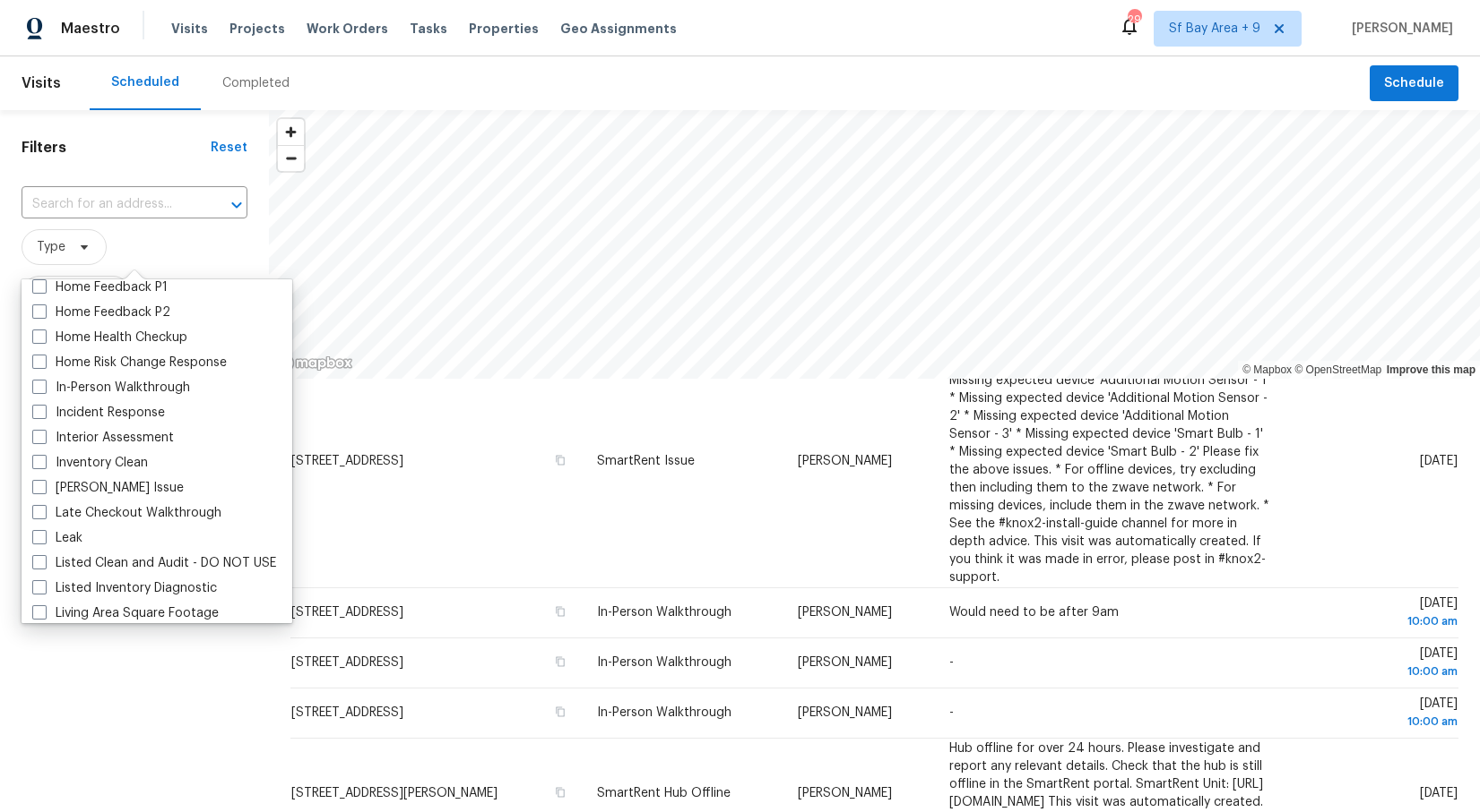
scroll to position [608, 0]
click at [39, 393] on span at bounding box center [39, 388] width 14 height 14
click at [39, 393] on input "In-Person Walkthrough" at bounding box center [38, 386] width 12 height 12
checkbox input "true"
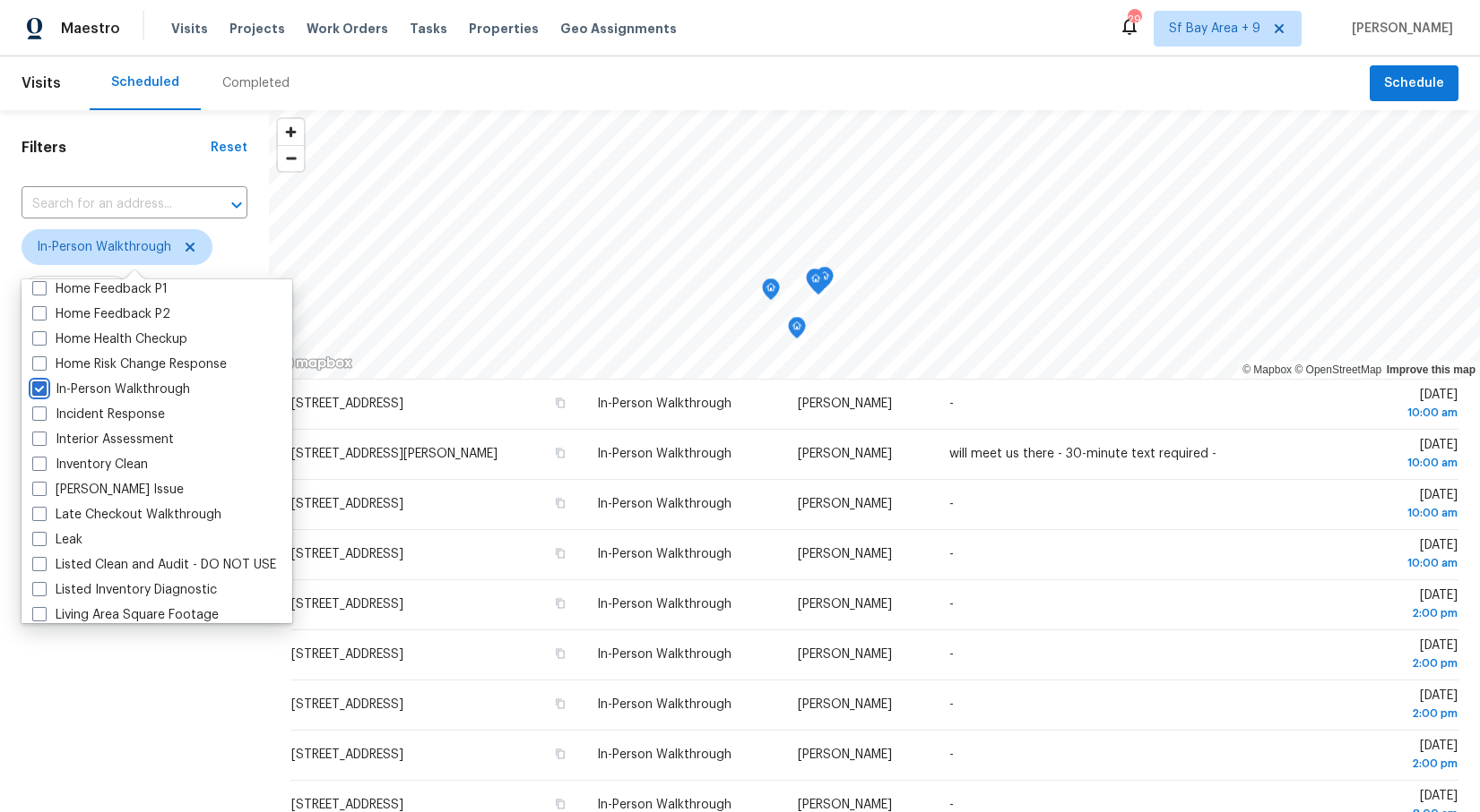
scroll to position [451, 0]
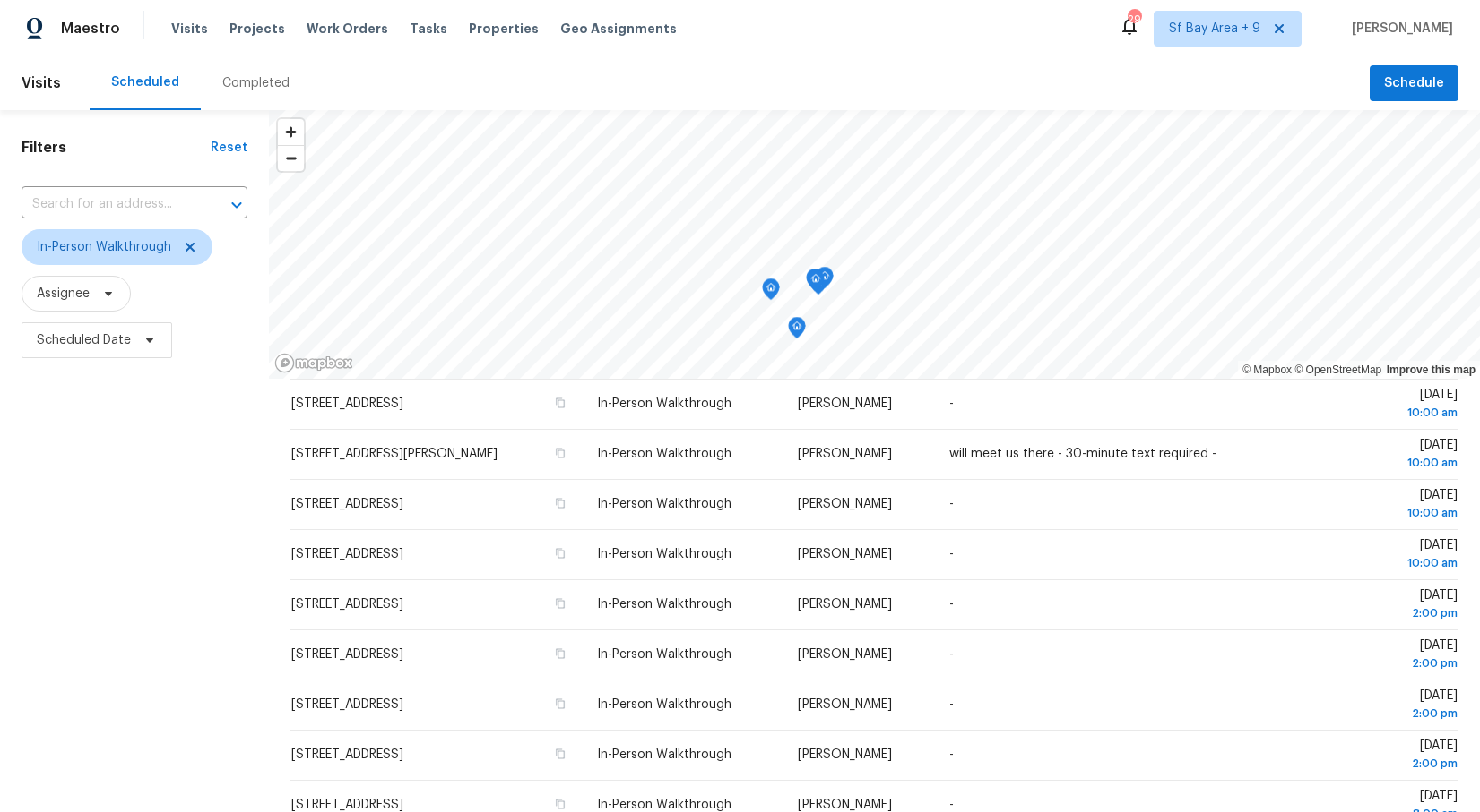
click at [105, 710] on div "Filters Reset ​ In-Person Walkthrough Assignee Scheduled Date" at bounding box center [135, 570] width 269 height 919
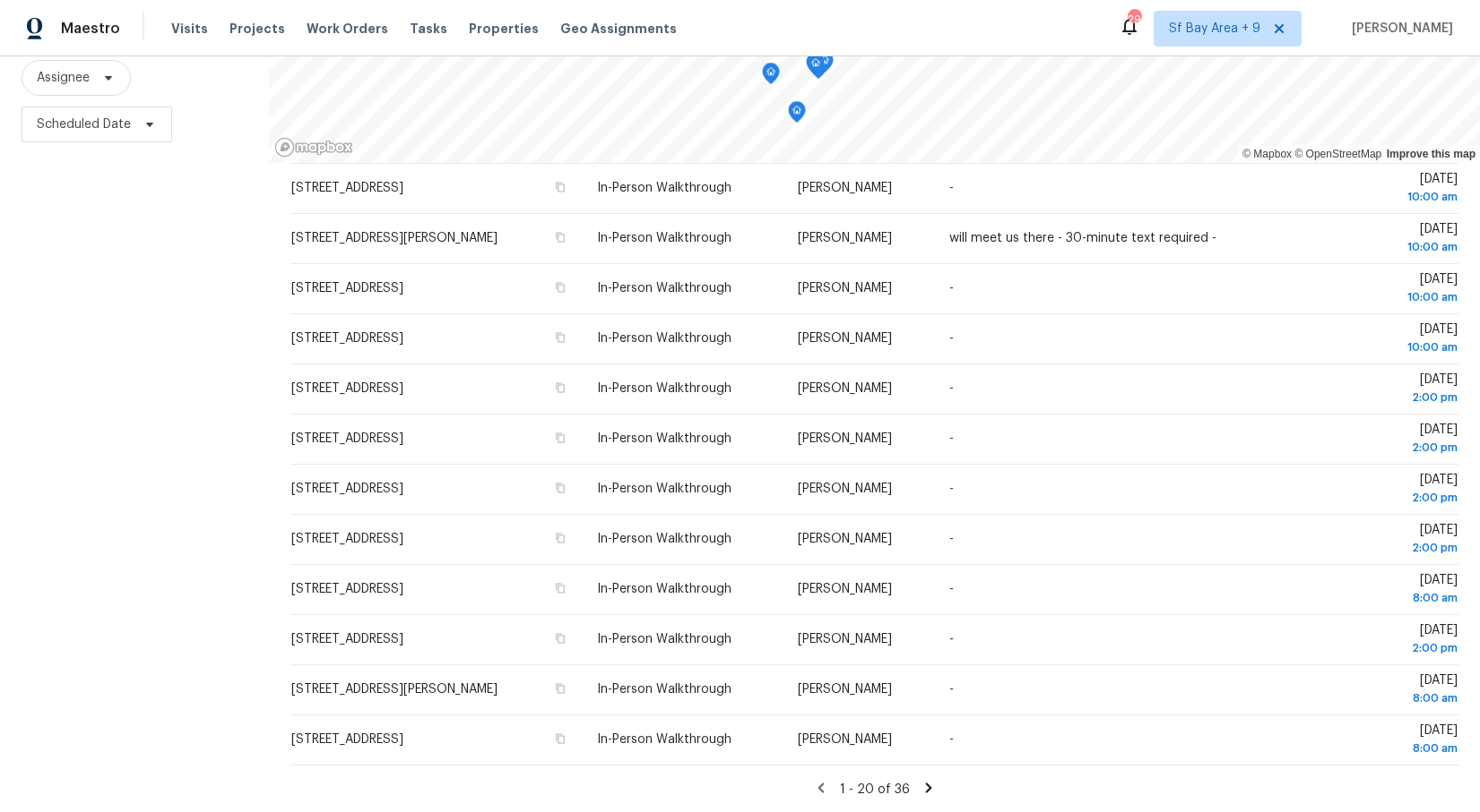
click at [924, 786] on icon at bounding box center [928, 788] width 16 height 16
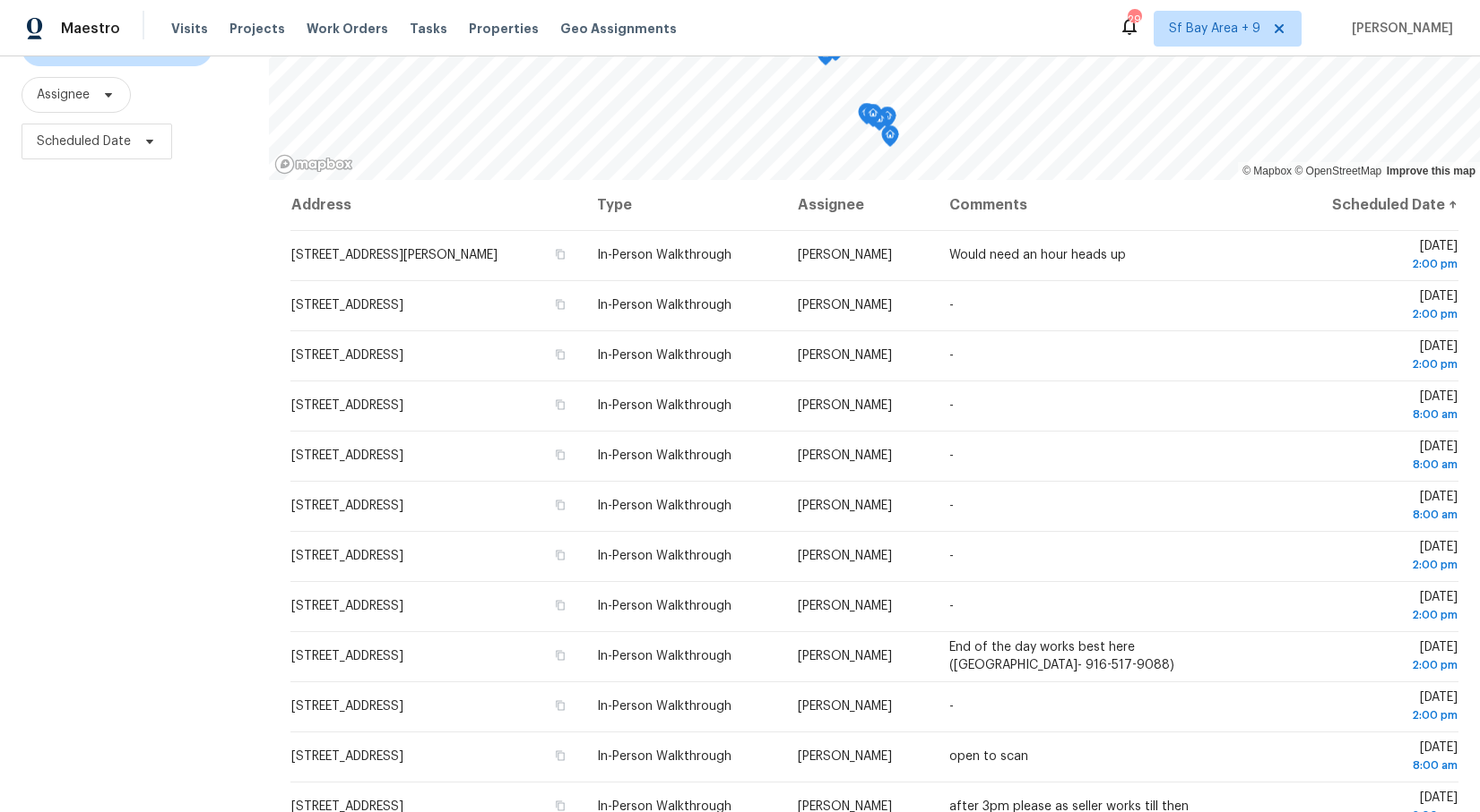
scroll to position [216, 0]
